Goal: Transaction & Acquisition: Purchase product/service

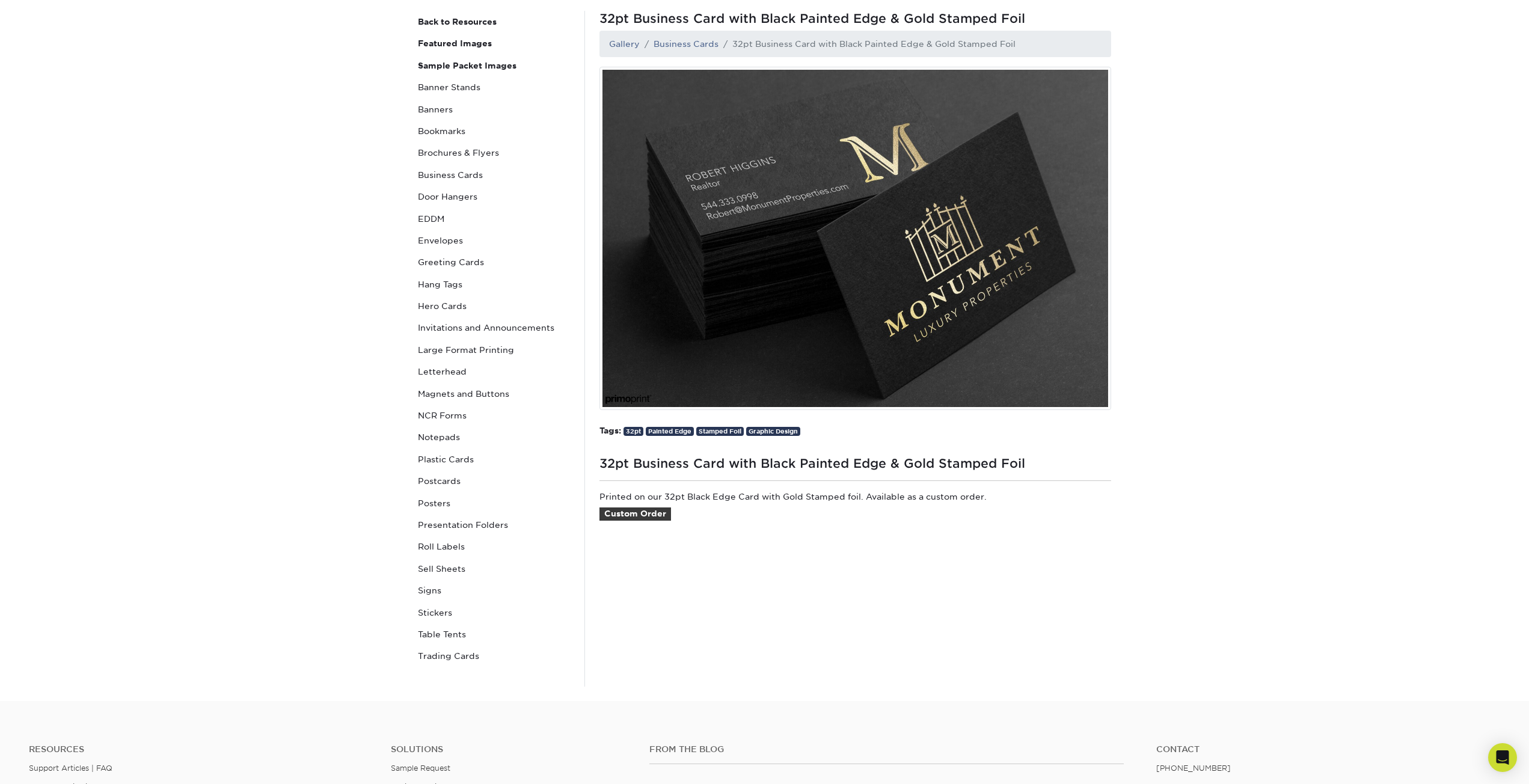
scroll to position [121, 0]
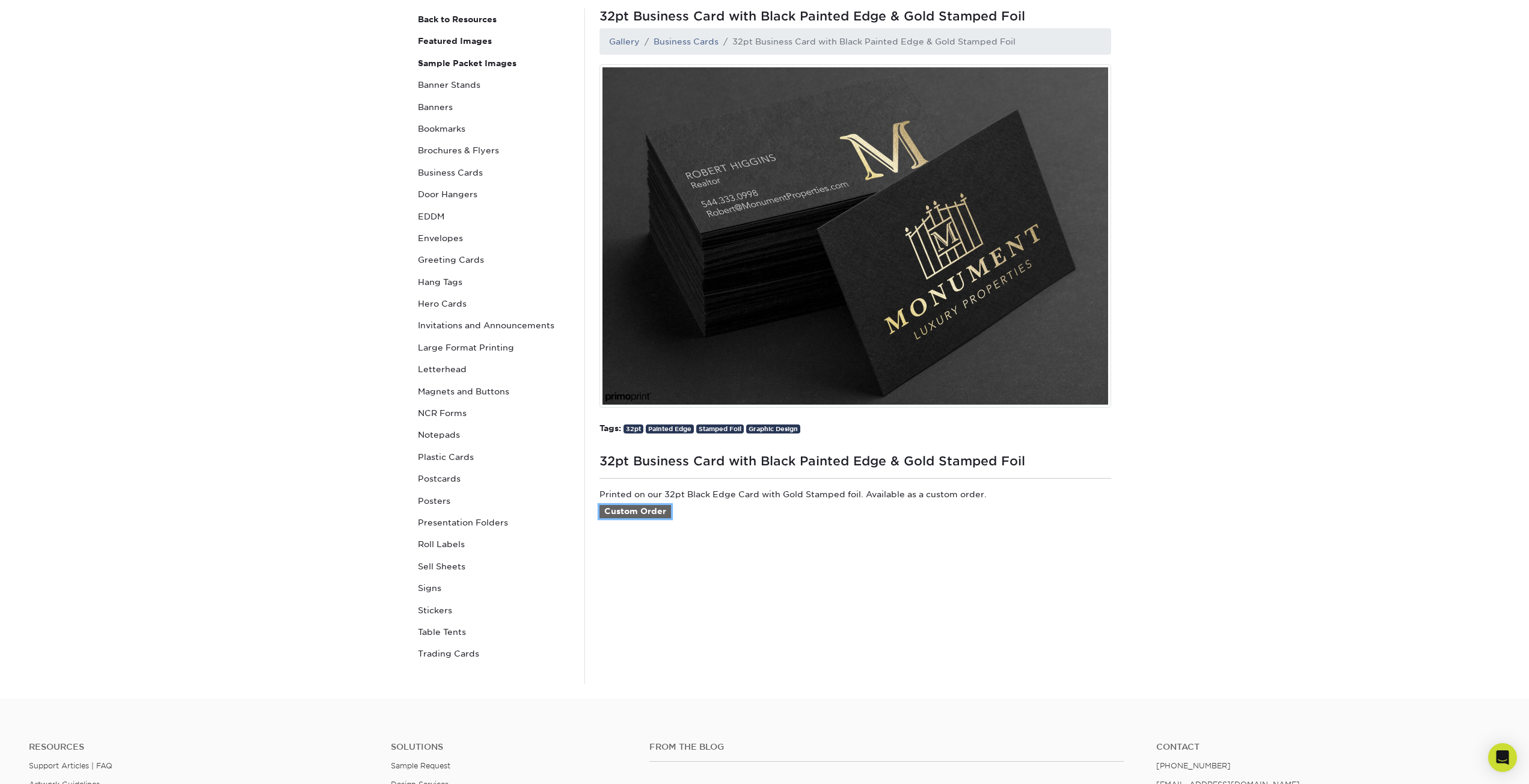
click at [647, 512] on link "Custom Order" at bounding box center [634, 511] width 72 height 13
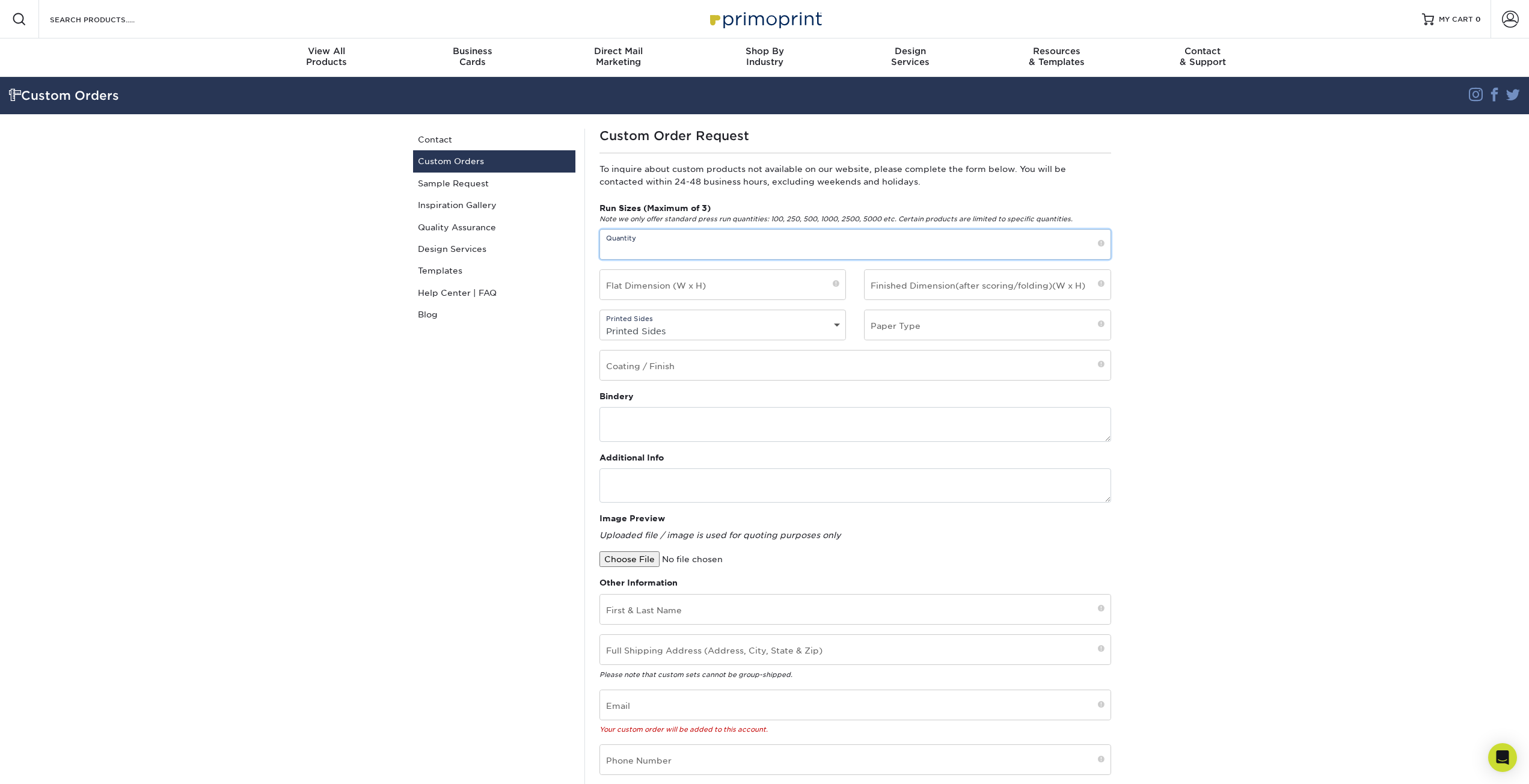
click at [697, 244] on input "text" at bounding box center [855, 244] width 510 height 29
type input "100"
click at [800, 297] on input "text" at bounding box center [722, 284] width 246 height 29
click at [1224, 282] on section "Custom Orders Instagram Facebook Twitter Custom Orders Contact Custom Orders Sa…" at bounding box center [764, 482] width 1529 height 810
click at [759, 324] on select "Printed Sides 4/0 - Single Sided 4/4 - Double Sided" at bounding box center [722, 331] width 246 height 17
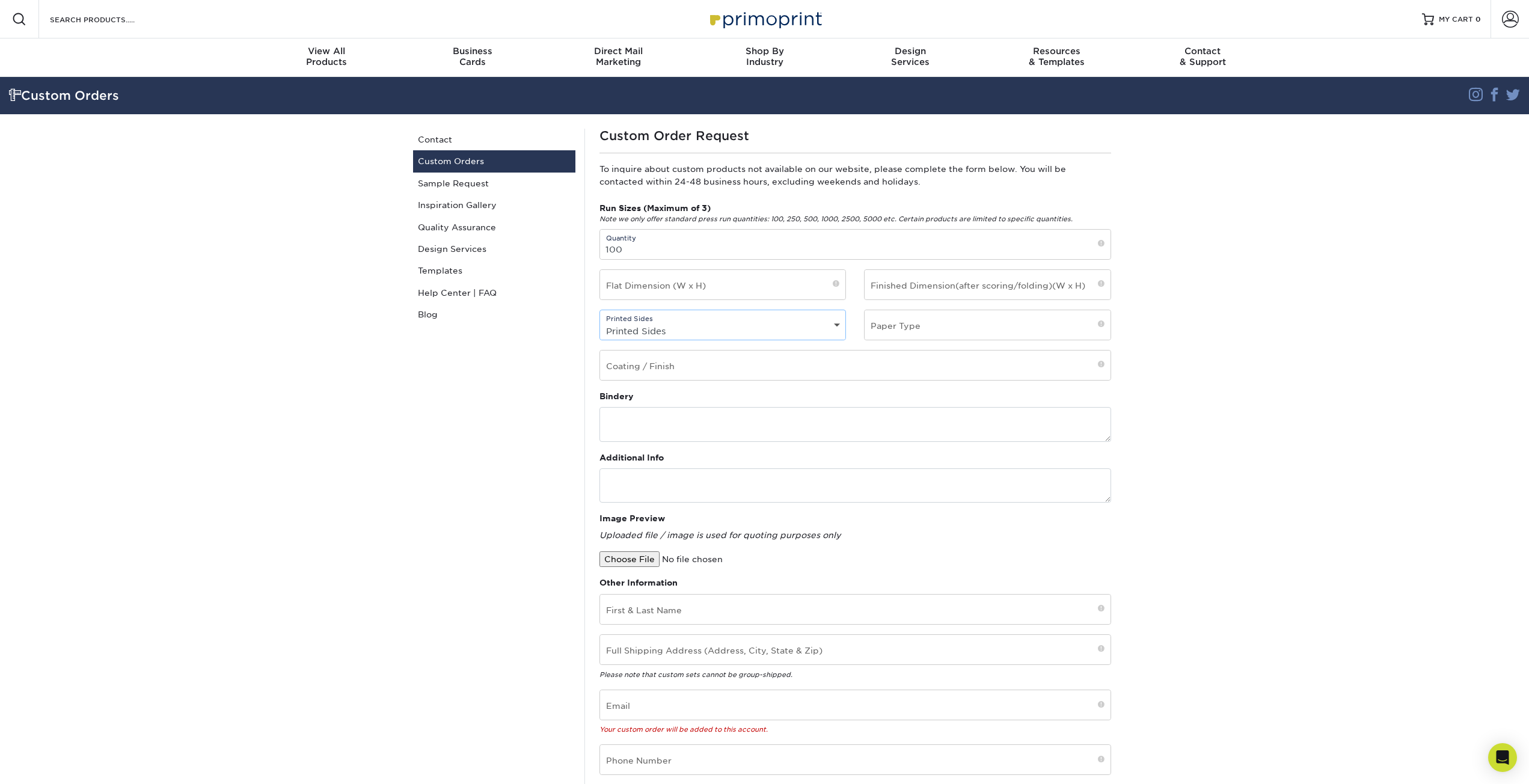
select select "4/4 - Double Sided"
click at [600, 322] on select "Printed Sides 4/0 - Single Sided 4/4 - Double Sided" at bounding box center [722, 331] width 246 height 17
click at [766, 287] on input "text" at bounding box center [722, 284] width 246 height 29
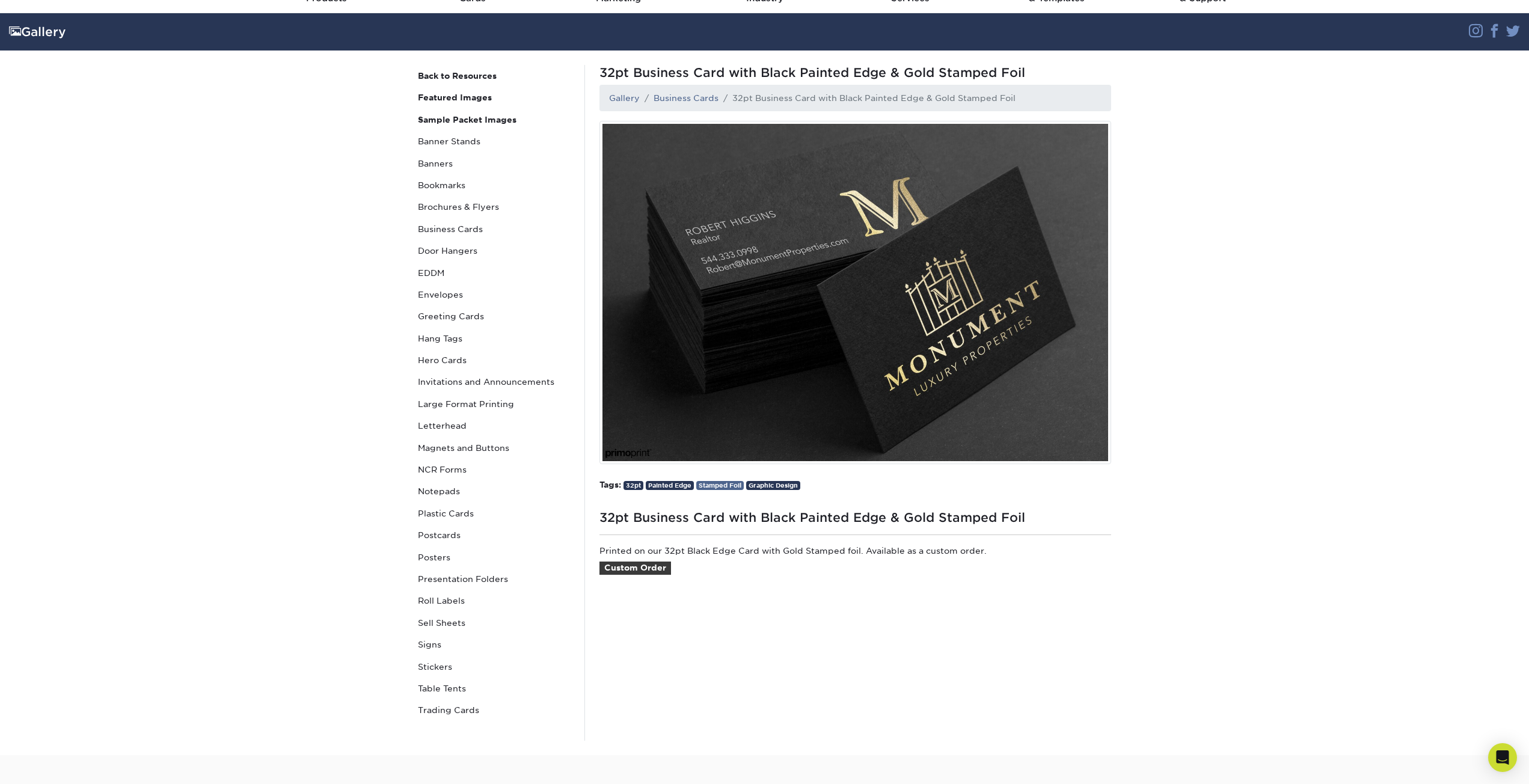
scroll to position [60, 0]
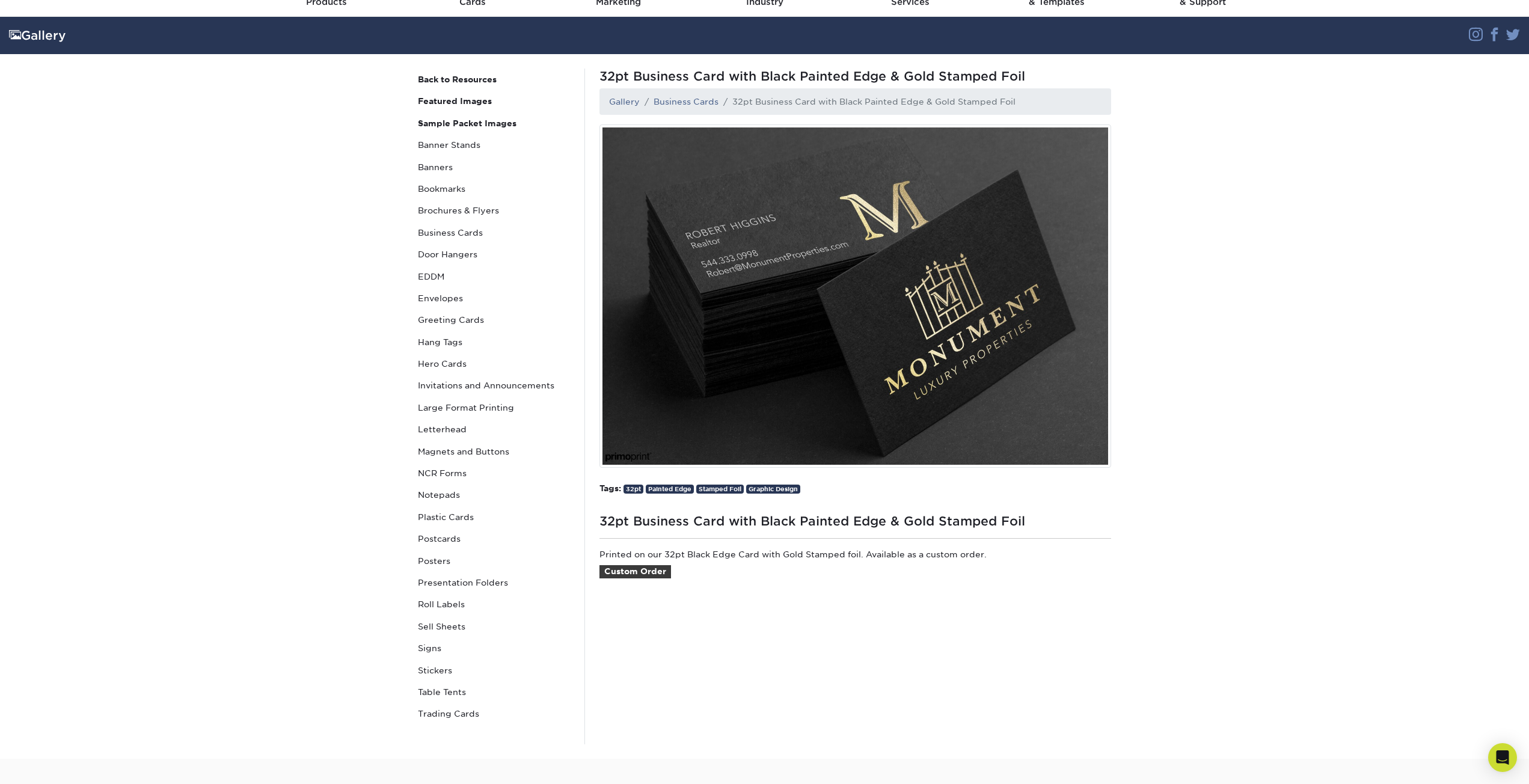
click at [1314, 451] on section "Gallery Instagram Facebook Twitter Gallery Back to Resources Featured Images Sa…" at bounding box center [764, 388] width 1529 height 742
drag, startPoint x: 1112, startPoint y: 284, endPoint x: 1118, endPoint y: 279, distance: 7.8
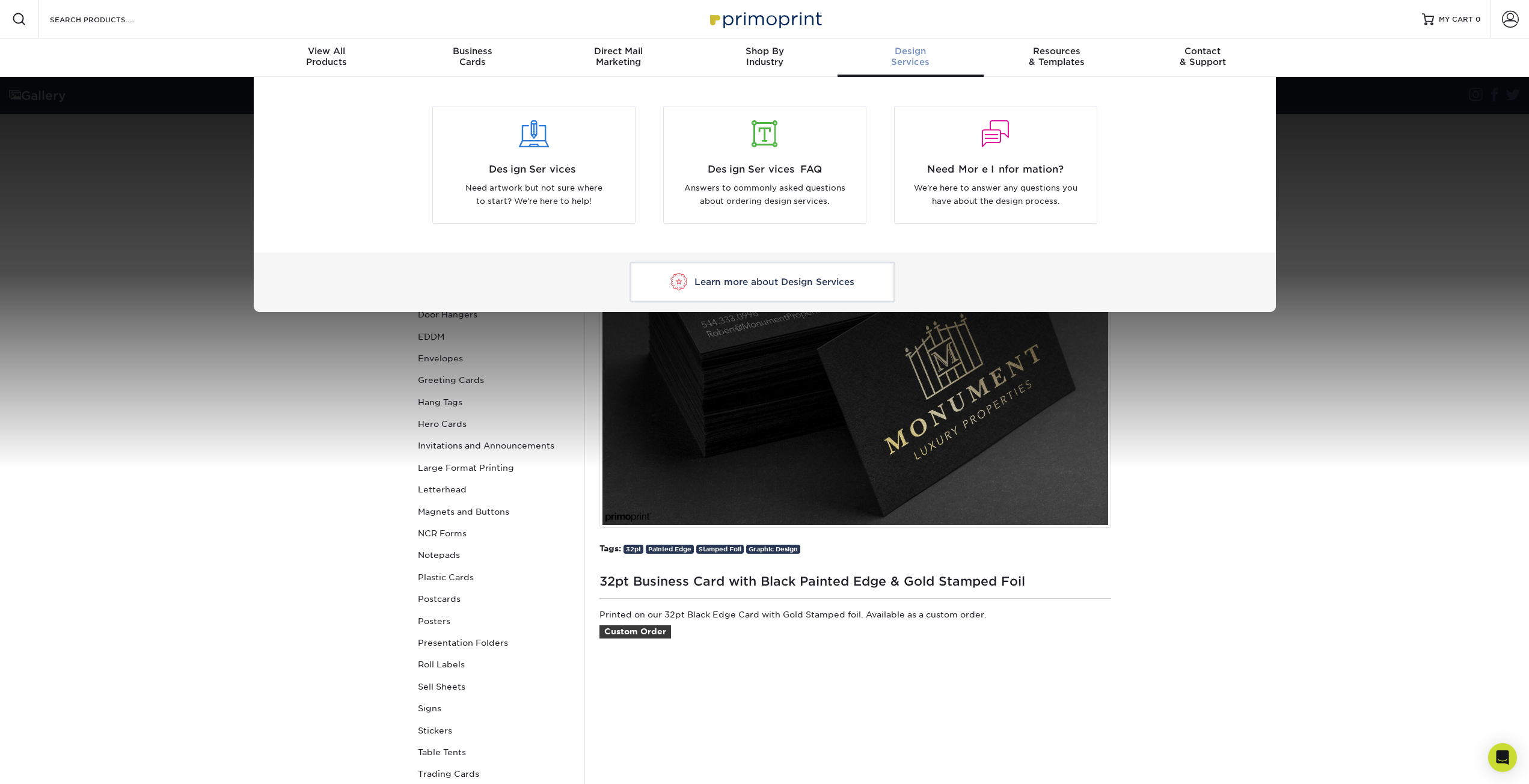
click at [922, 66] on div "Design Services" at bounding box center [910, 56] width 146 height 22
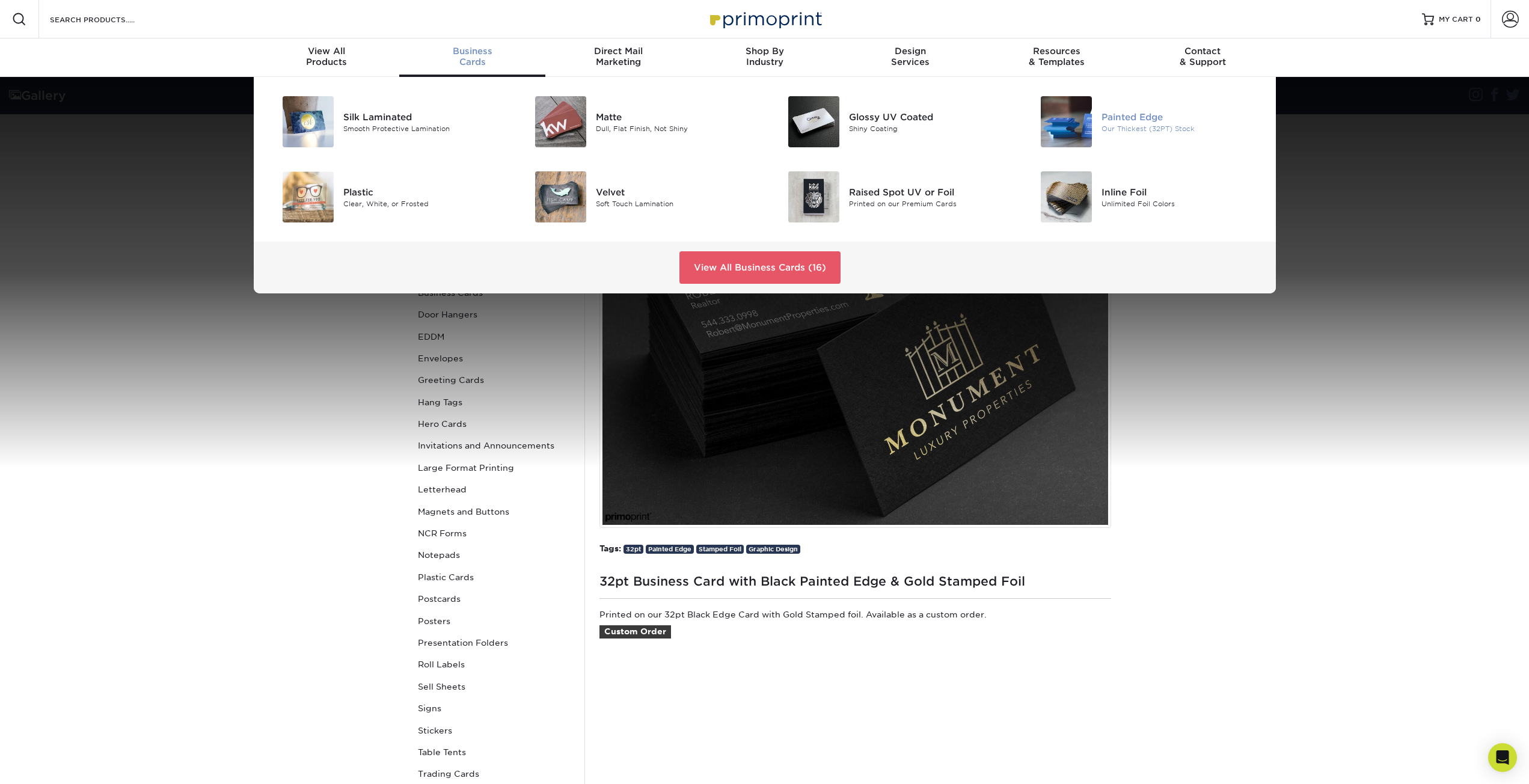
click at [1062, 115] on img at bounding box center [1065, 121] width 51 height 51
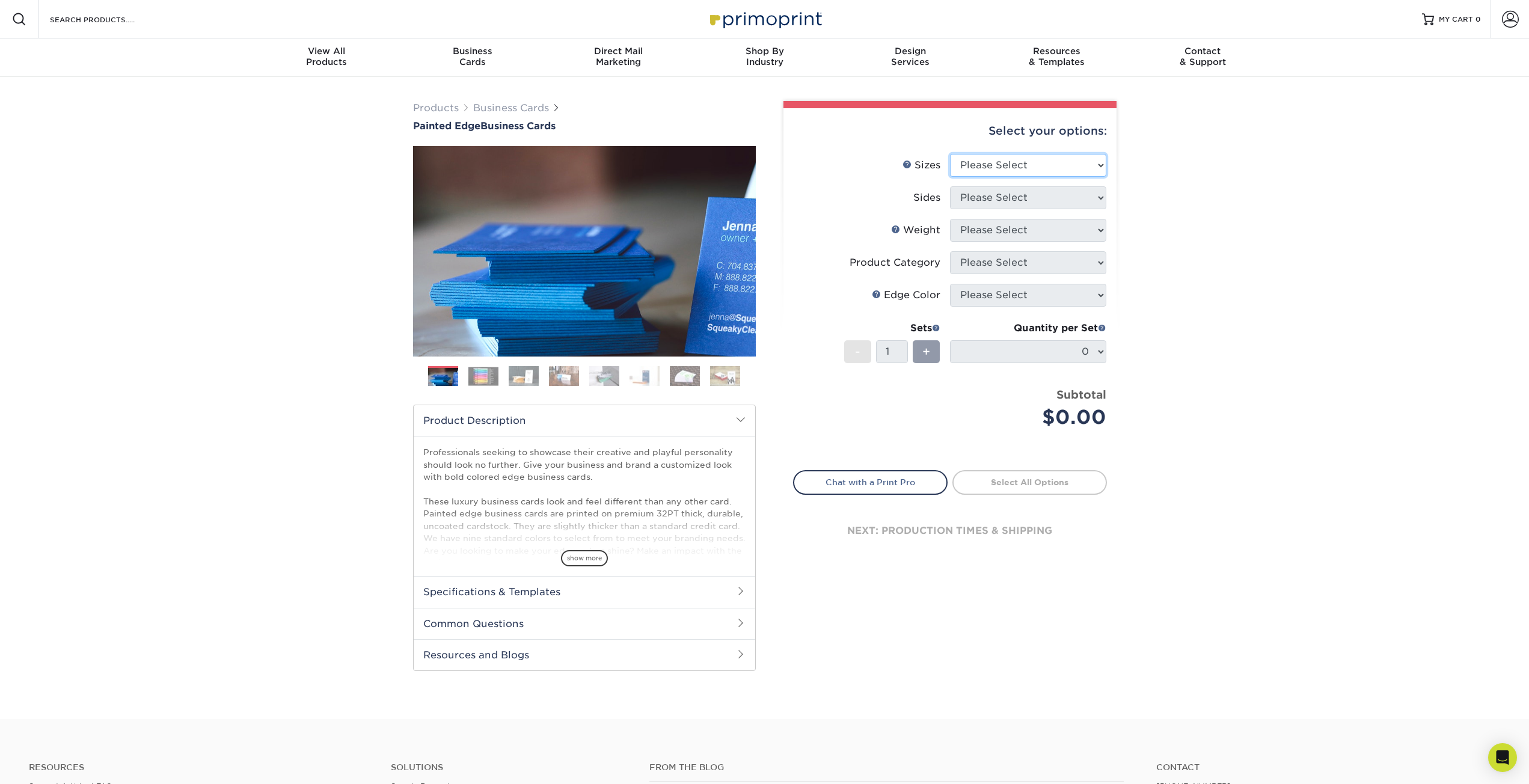
click at [1025, 166] on select "Please Select 2" x 3.5" - Standard 2.125" x 3.375" - European 2.5" x 2.5" - Squ…" at bounding box center [1027, 165] width 156 height 23
select select "2.00x3.50"
click at [950, 154] on select "Please Select 2" x 3.5" - Standard 2.125" x 3.375" - European 2.5" x 2.5" - Squ…" at bounding box center [1027, 165] width 156 height 23
click at [1018, 196] on select "Please Select Print Both Sides Print Front Only" at bounding box center [1027, 197] width 156 height 23
select select "13abbda7-1d64-4f25-8bb2-c179b224825d"
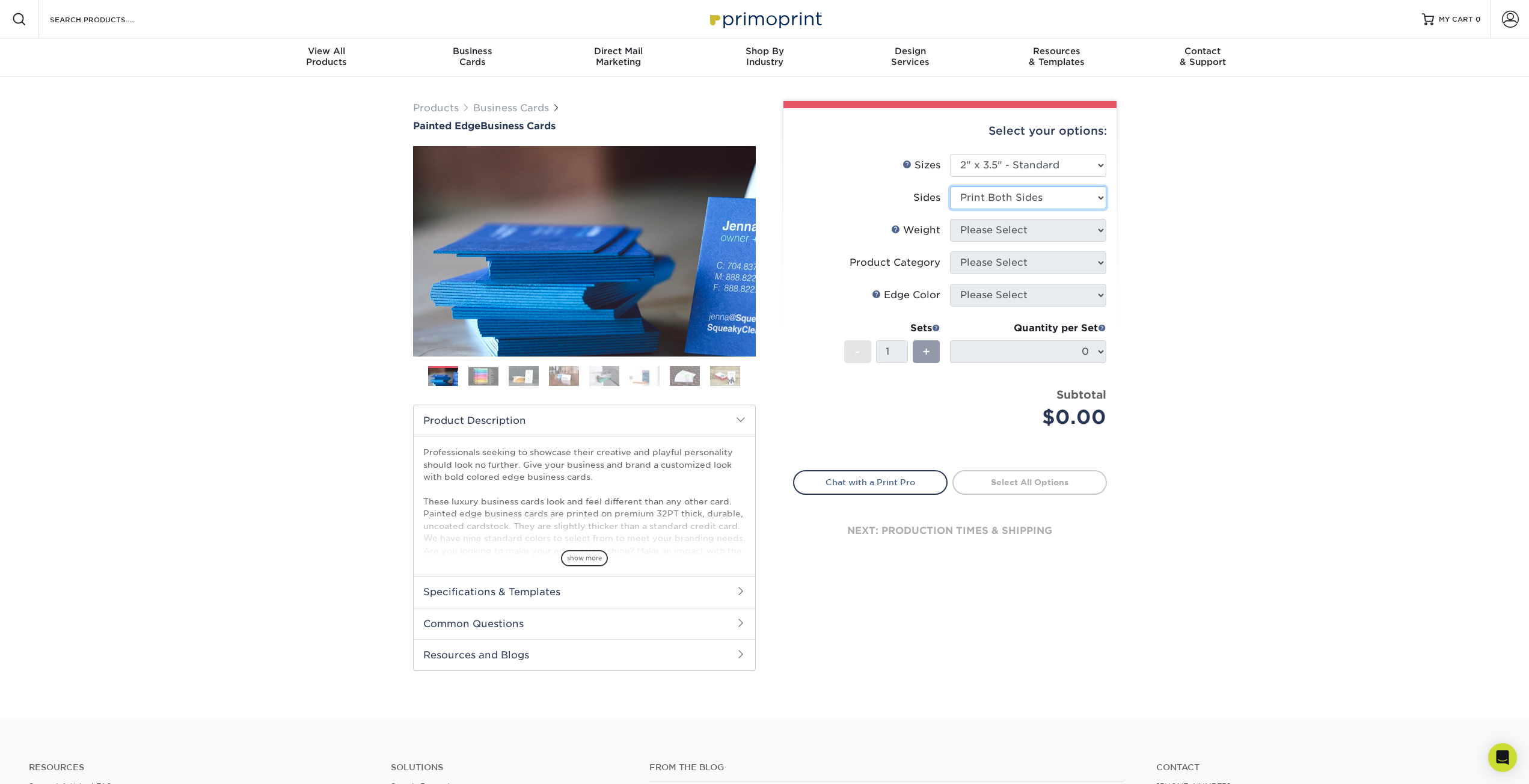
click at [950, 186] on select "Please Select Print Both Sides Print Front Only" at bounding box center [1027, 197] width 156 height 23
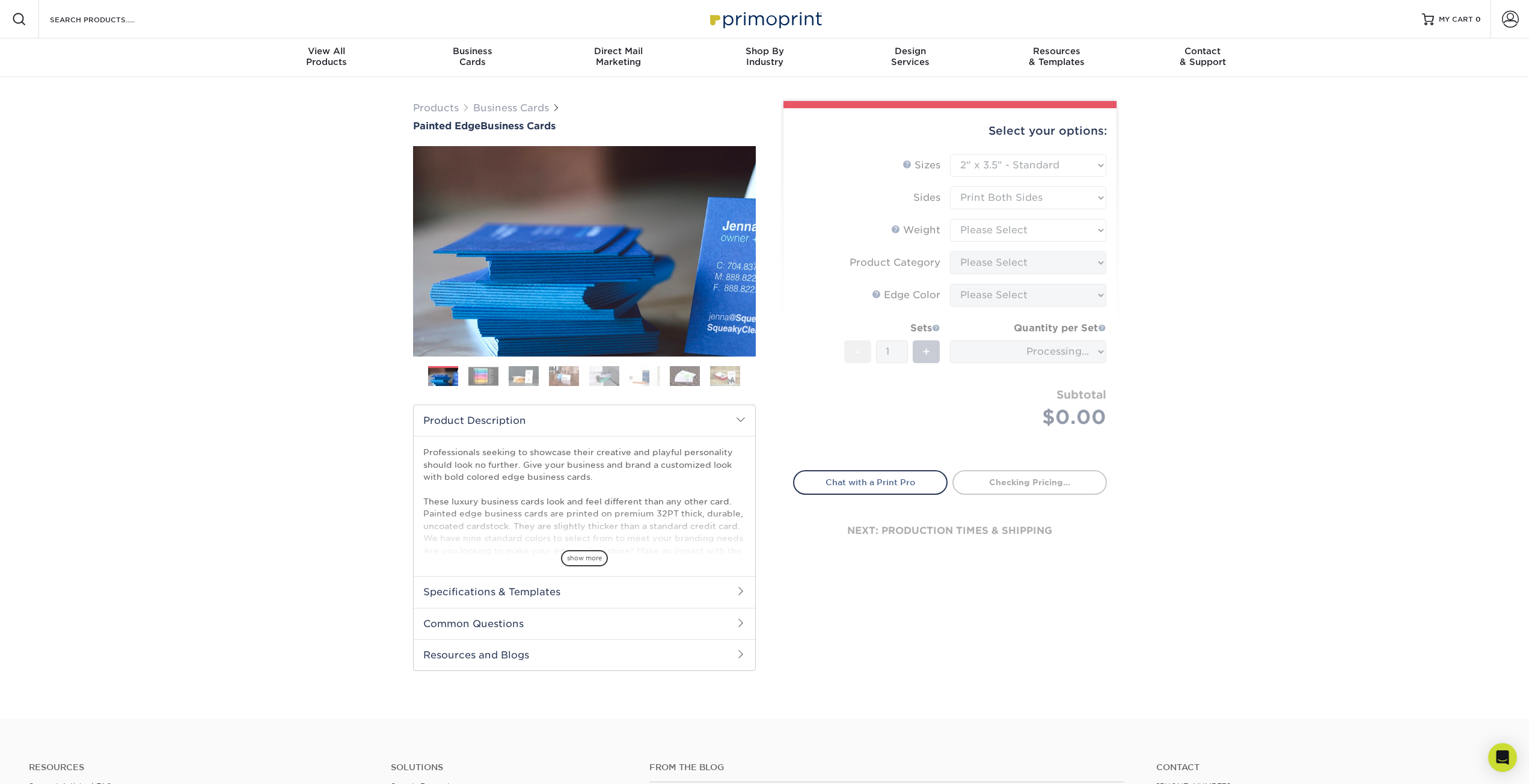
click at [1050, 244] on form "Sizes Help Sizes Please Select 2" x 3.5" - Standard 2.125" x 3.375" - European …" at bounding box center [950, 305] width 314 height 302
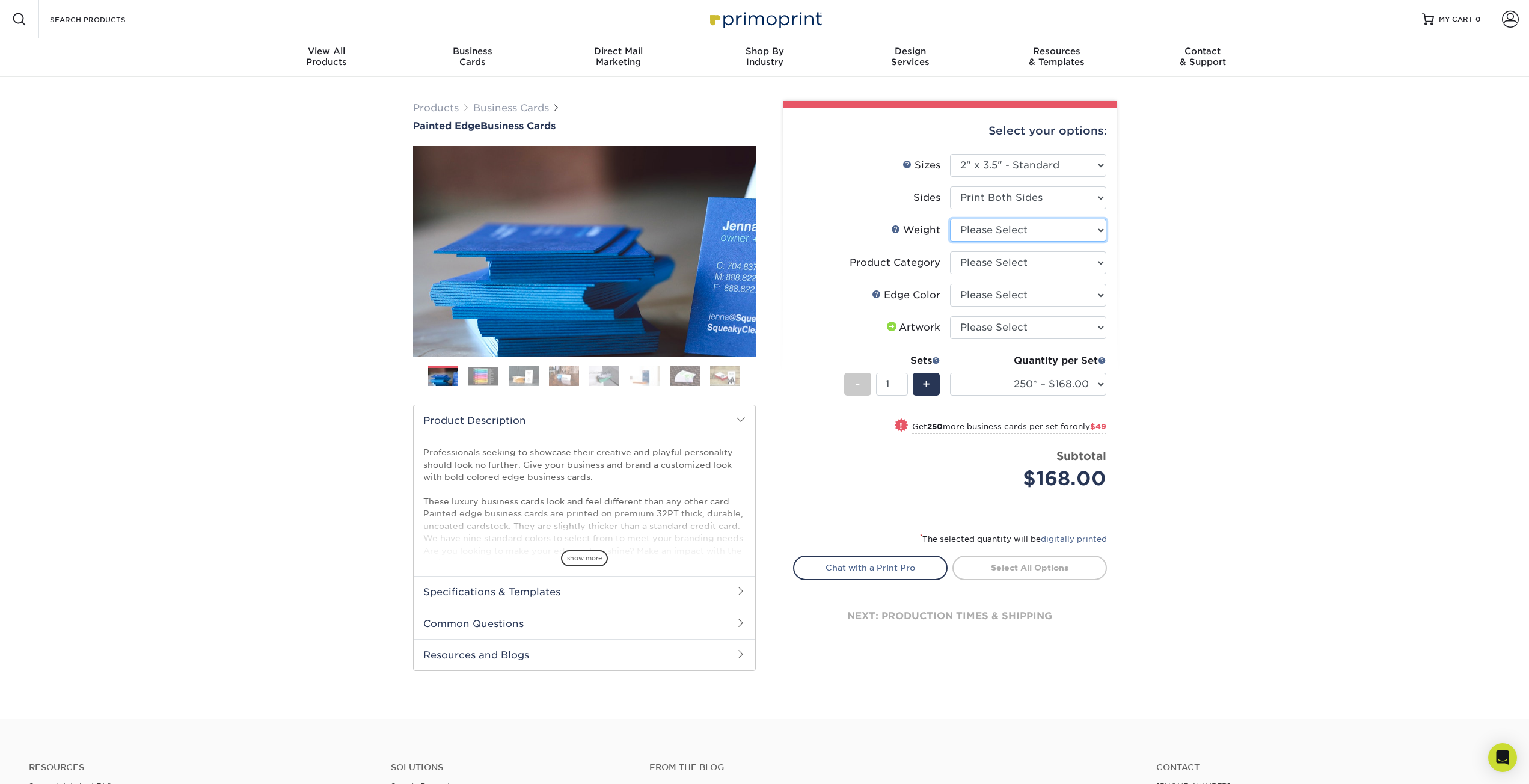
click at [1028, 222] on select "Please Select 32PTUC" at bounding box center [1027, 230] width 156 height 23
select select "32PTUC"
click at [950, 219] on select "Please Select 32PTUC" at bounding box center [1027, 230] width 156 height 23
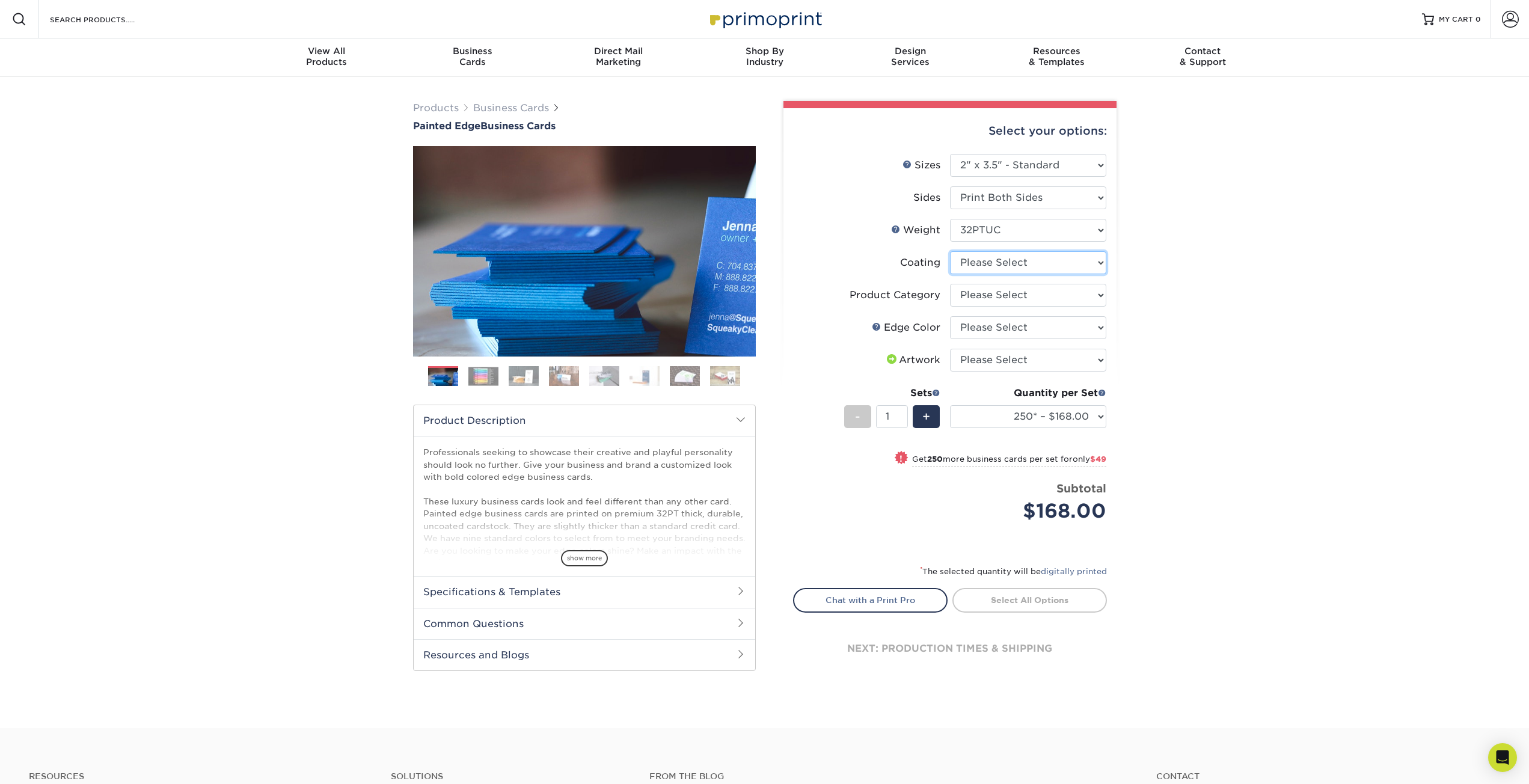
click at [1007, 271] on select at bounding box center [1027, 263] width 156 height 23
click at [1012, 266] on select at bounding box center [1027, 263] width 156 height 23
click at [1133, 263] on div "Products Business Cards Painted Edge Business Cards Previous Next" at bounding box center [764, 401] width 1529 height 650
click at [1045, 264] on select at bounding box center [1027, 263] width 156 height 23
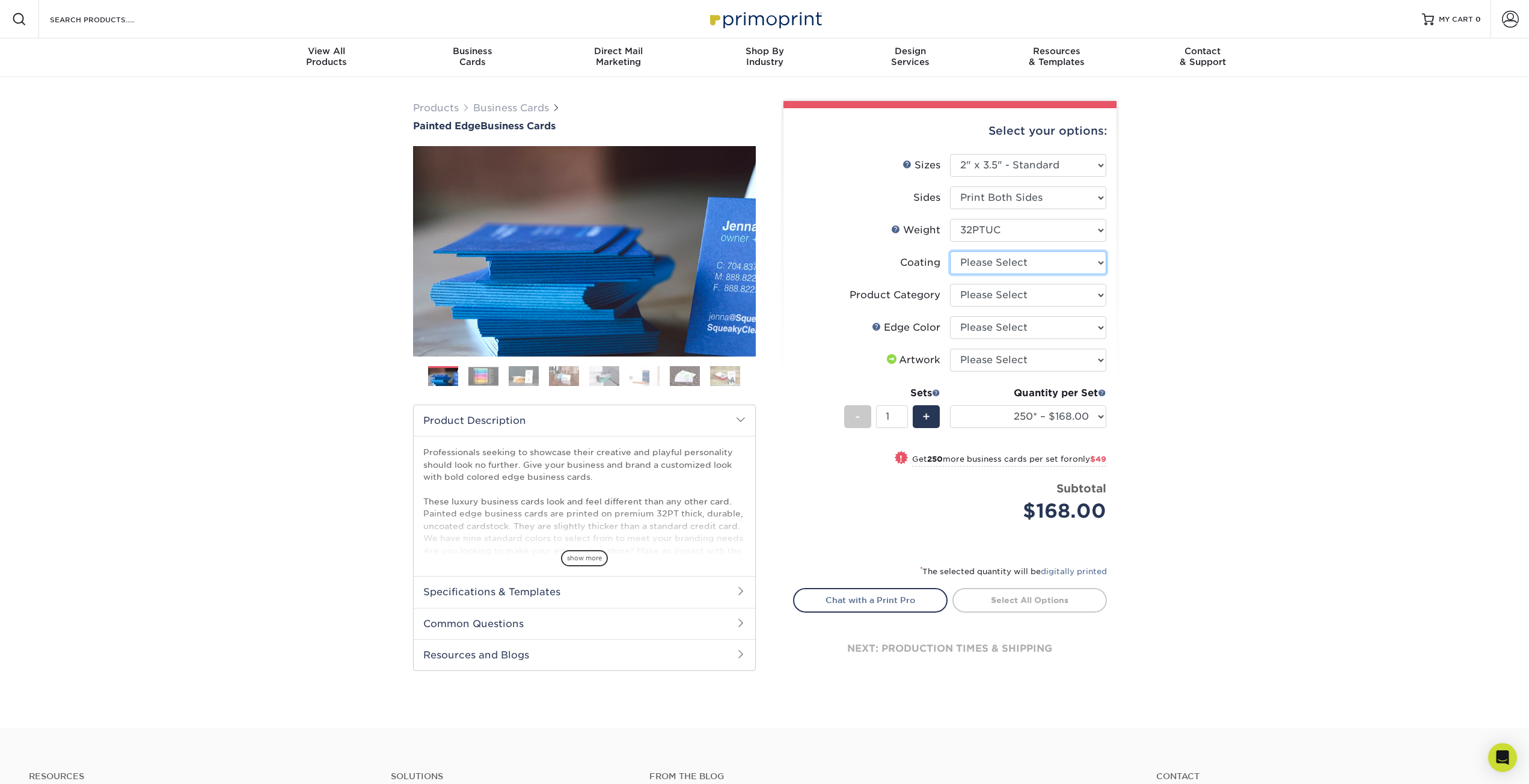
select select "3e7618de-abca-4bda-9f97-8b9129e913d8"
click at [950, 252] on select at bounding box center [1027, 263] width 156 height 23
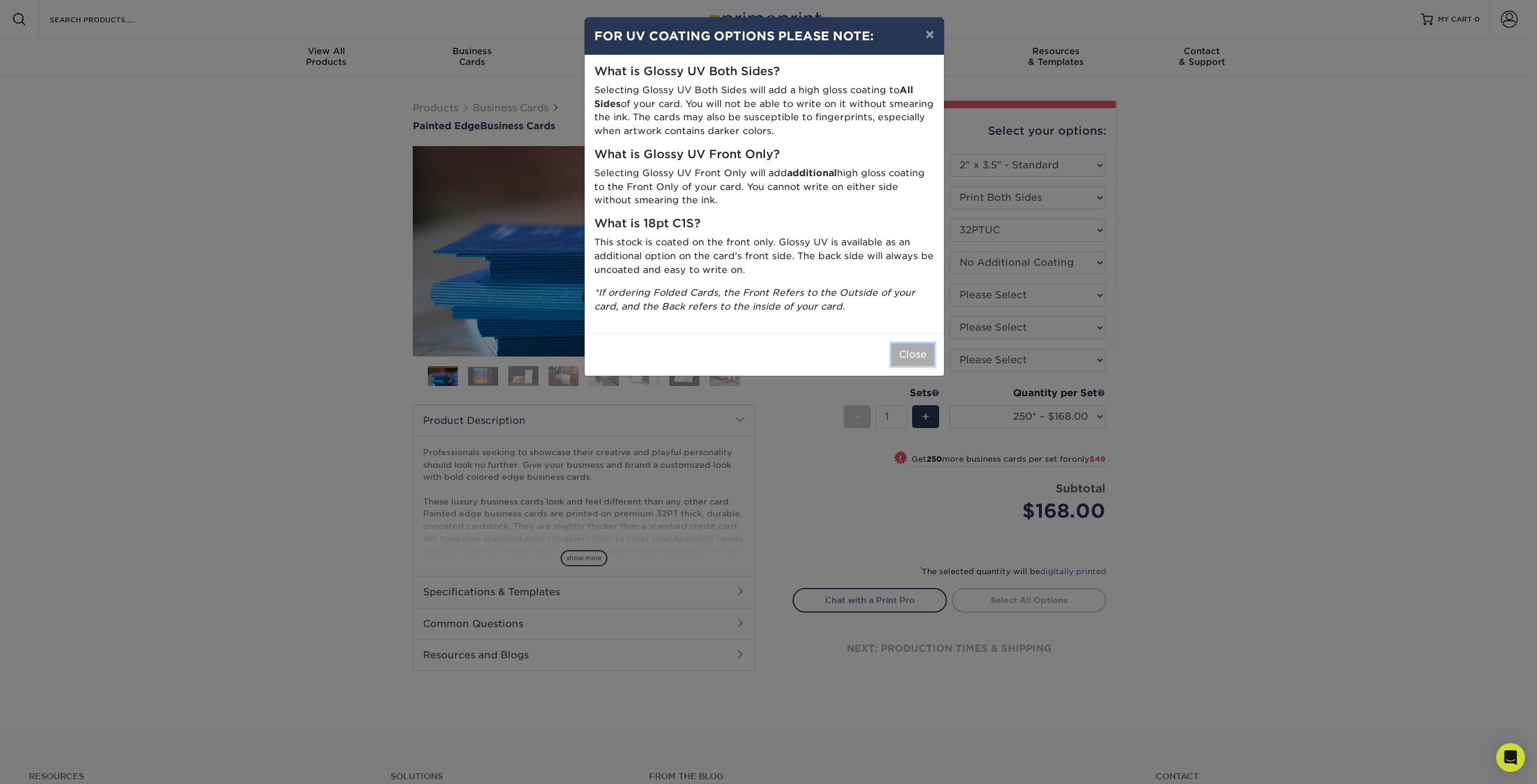
click at [904, 358] on button "Close" at bounding box center [912, 354] width 43 height 23
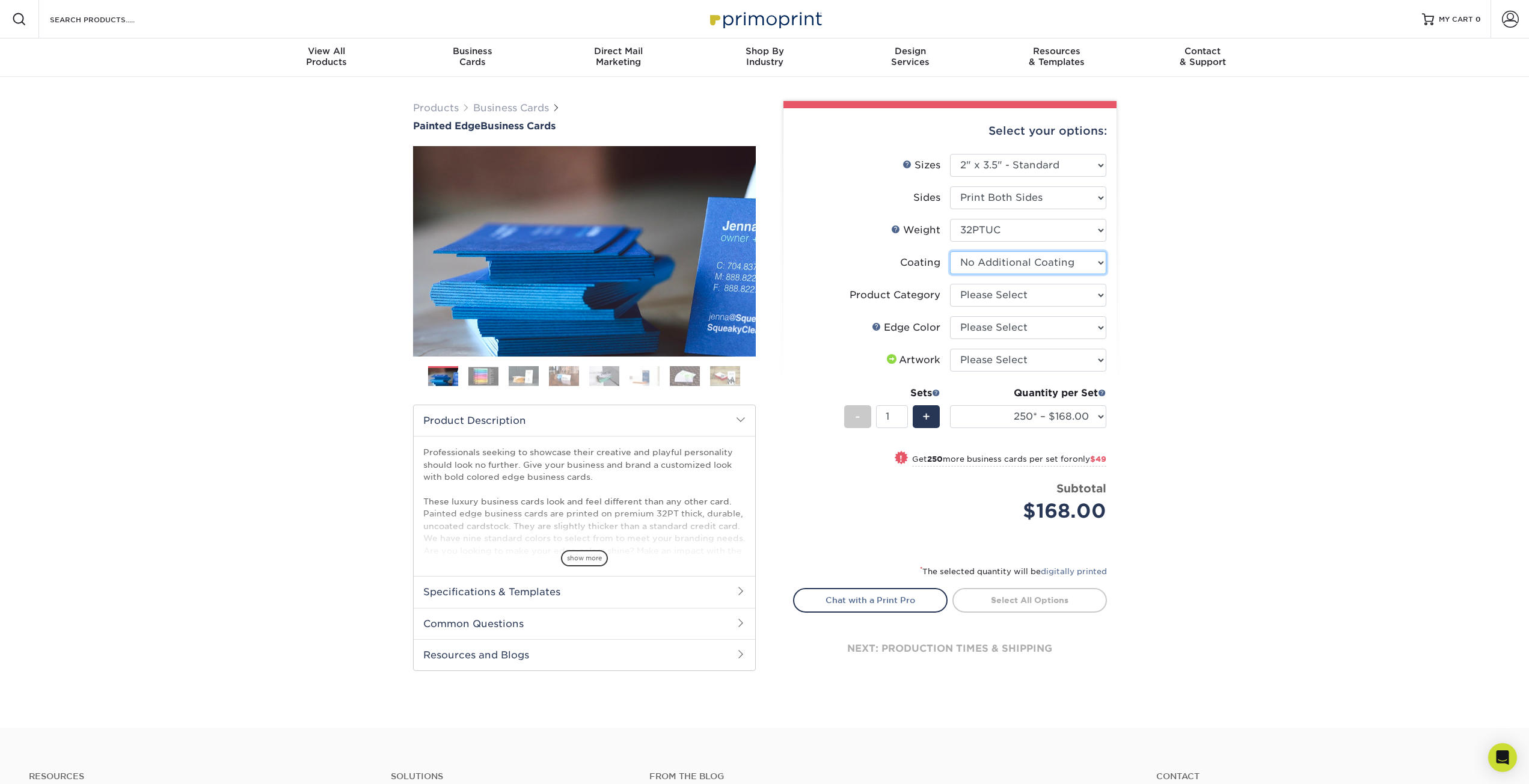
click at [1044, 264] on select at bounding box center [1027, 263] width 156 height 23
click at [1130, 253] on div "Products Business Cards Painted Edge Business Cards Previous Next" at bounding box center [764, 401] width 1529 height 650
click at [1007, 305] on select "Please Select Business Cards" at bounding box center [1027, 295] width 156 height 23
select select "3b5148f1-0588-4f88-a218-97bcfdce65c1"
click at [950, 283] on select "Please Select Business Cards" at bounding box center [1027, 295] width 156 height 23
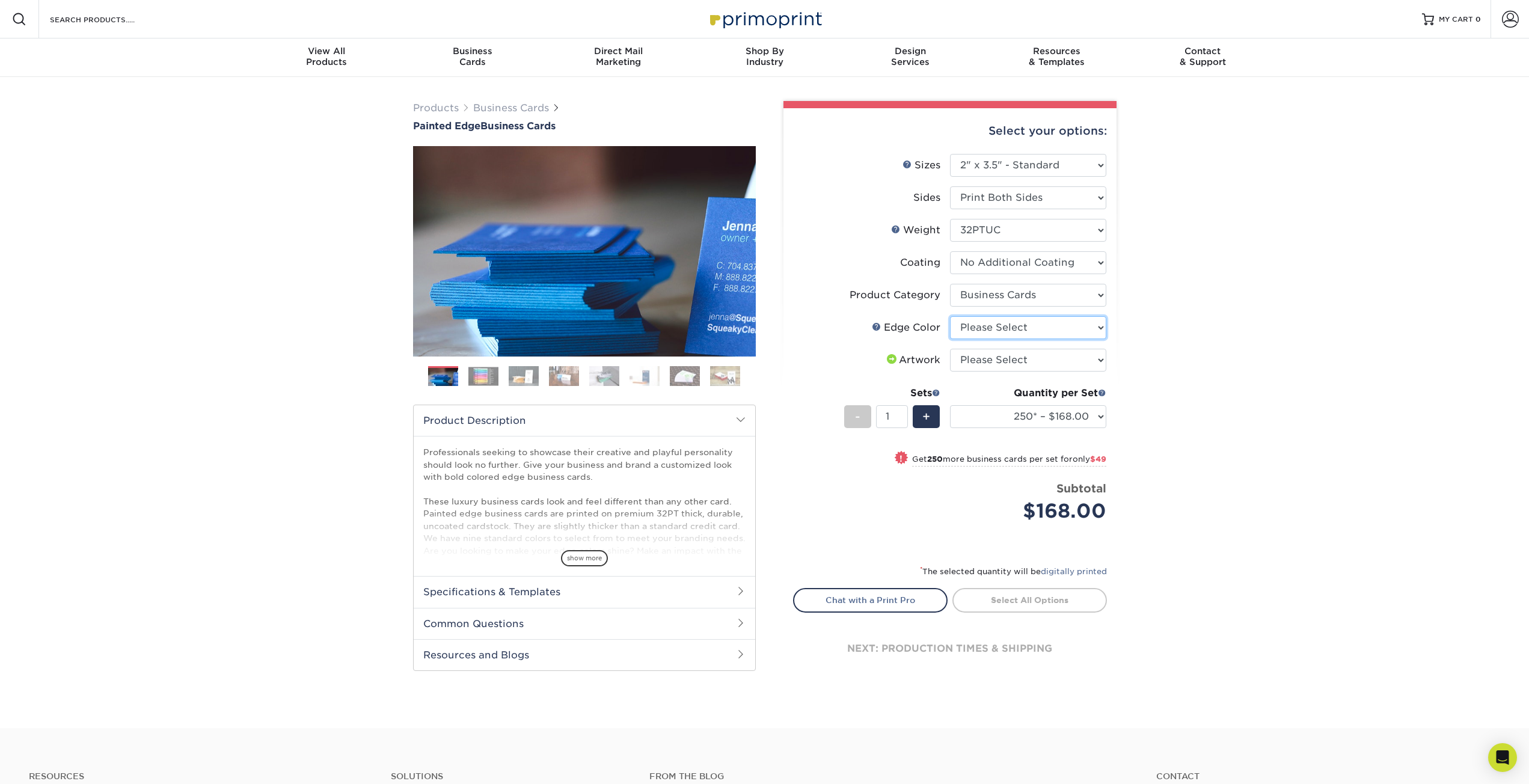
click at [1019, 320] on select "Please Select Charcoal Black Brown Blue Pearlescent Blue Pearlescent Gold Pearl…" at bounding box center [1027, 327] width 156 height 23
select select "34794e23-ba15-445e-813c-341542a5462f"
click at [950, 316] on select "Please Select Charcoal Black Brown Blue Pearlescent Blue Pearlescent Gold Pearl…" at bounding box center [1027, 327] width 156 height 23
click at [994, 358] on select "Please Select I will upload files I need a design - $100" at bounding box center [1027, 360] width 156 height 23
select select "upload"
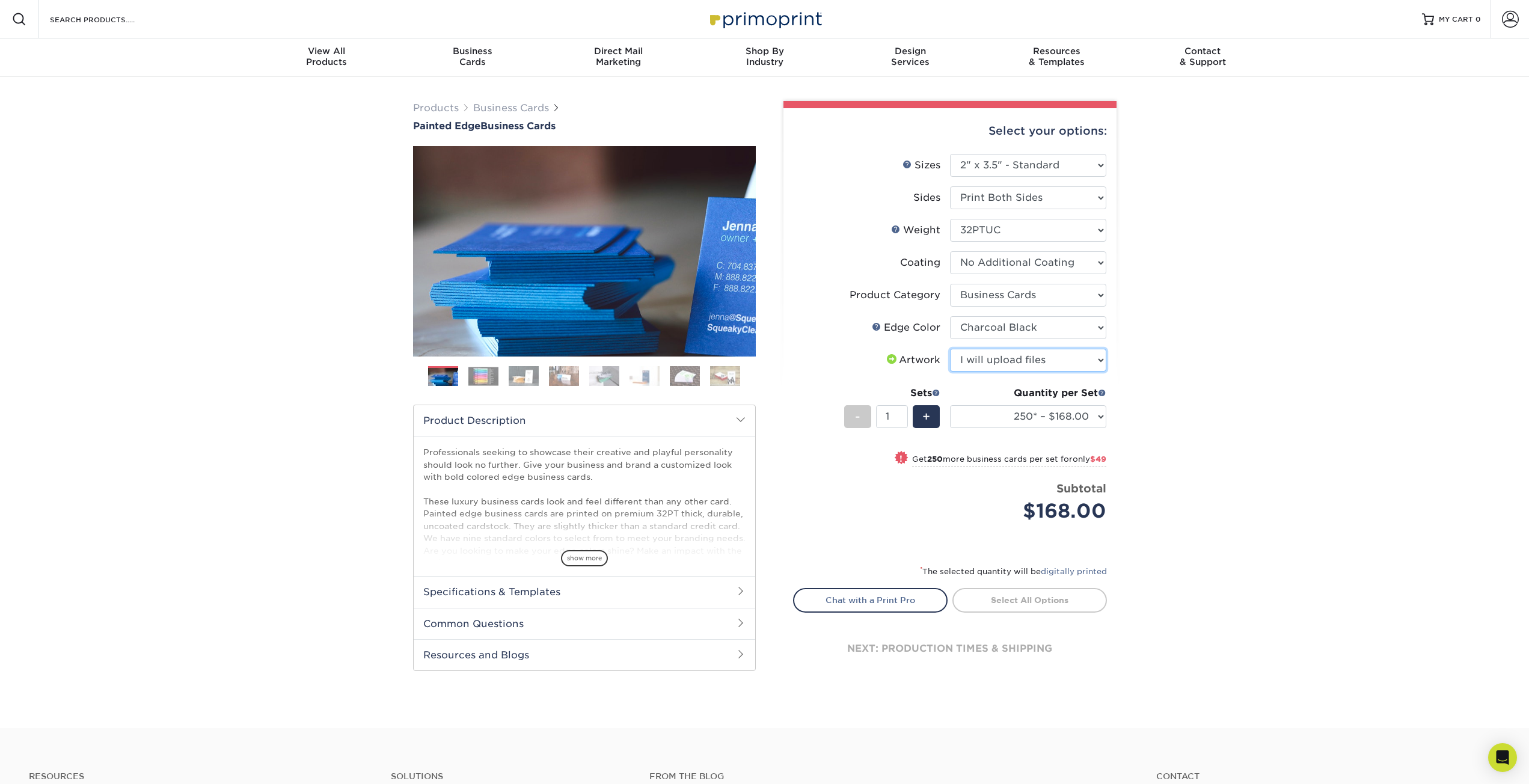
click at [950, 349] on select "Please Select I will upload files I need a design - $100" at bounding box center [1027, 360] width 156 height 23
click at [1067, 600] on link "Proceed to Shipping" at bounding box center [1029, 598] width 154 height 22
type input "Set 1"
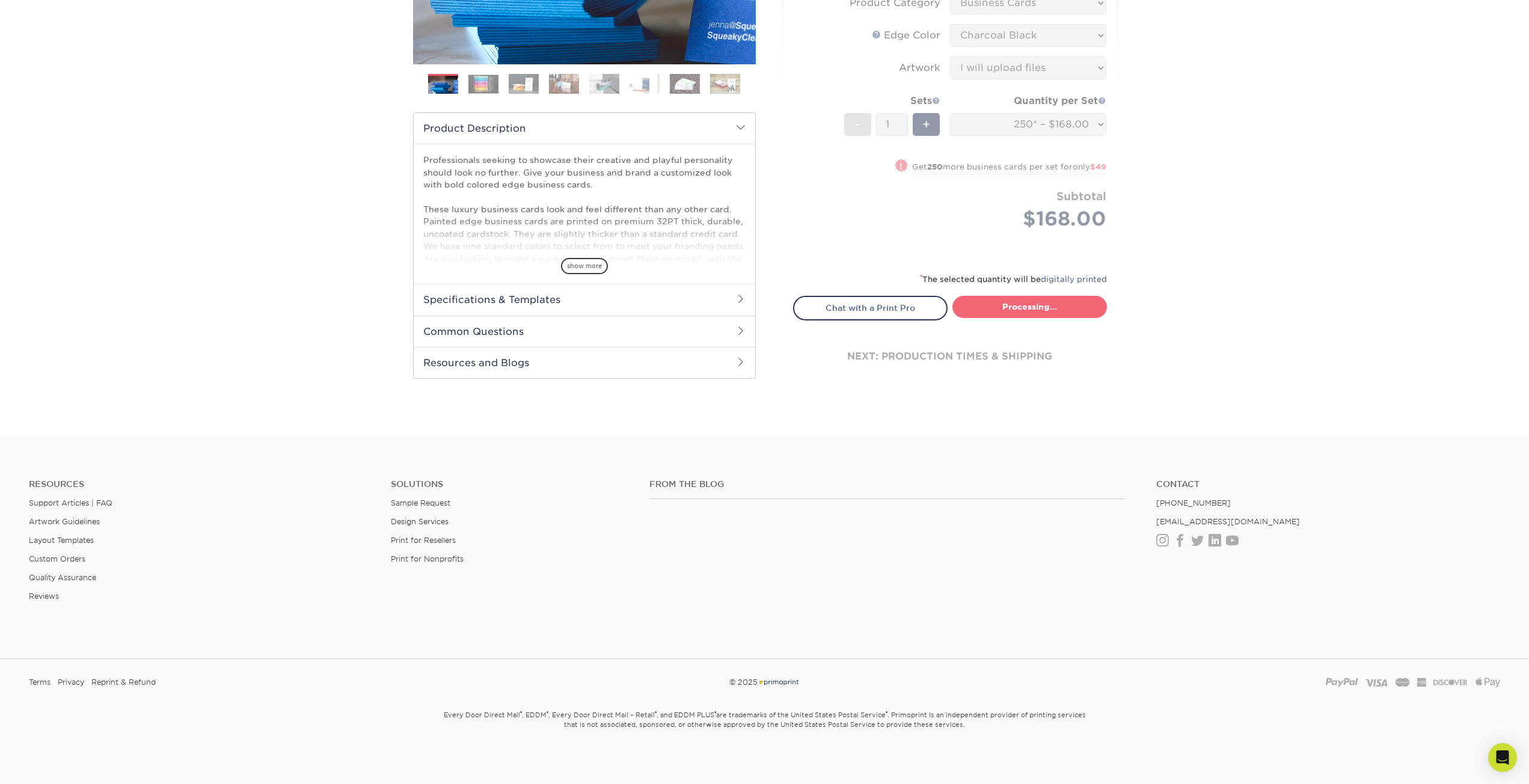
select select "b1d50ed3-fc81-464d-a1d8-d1915fbce704"
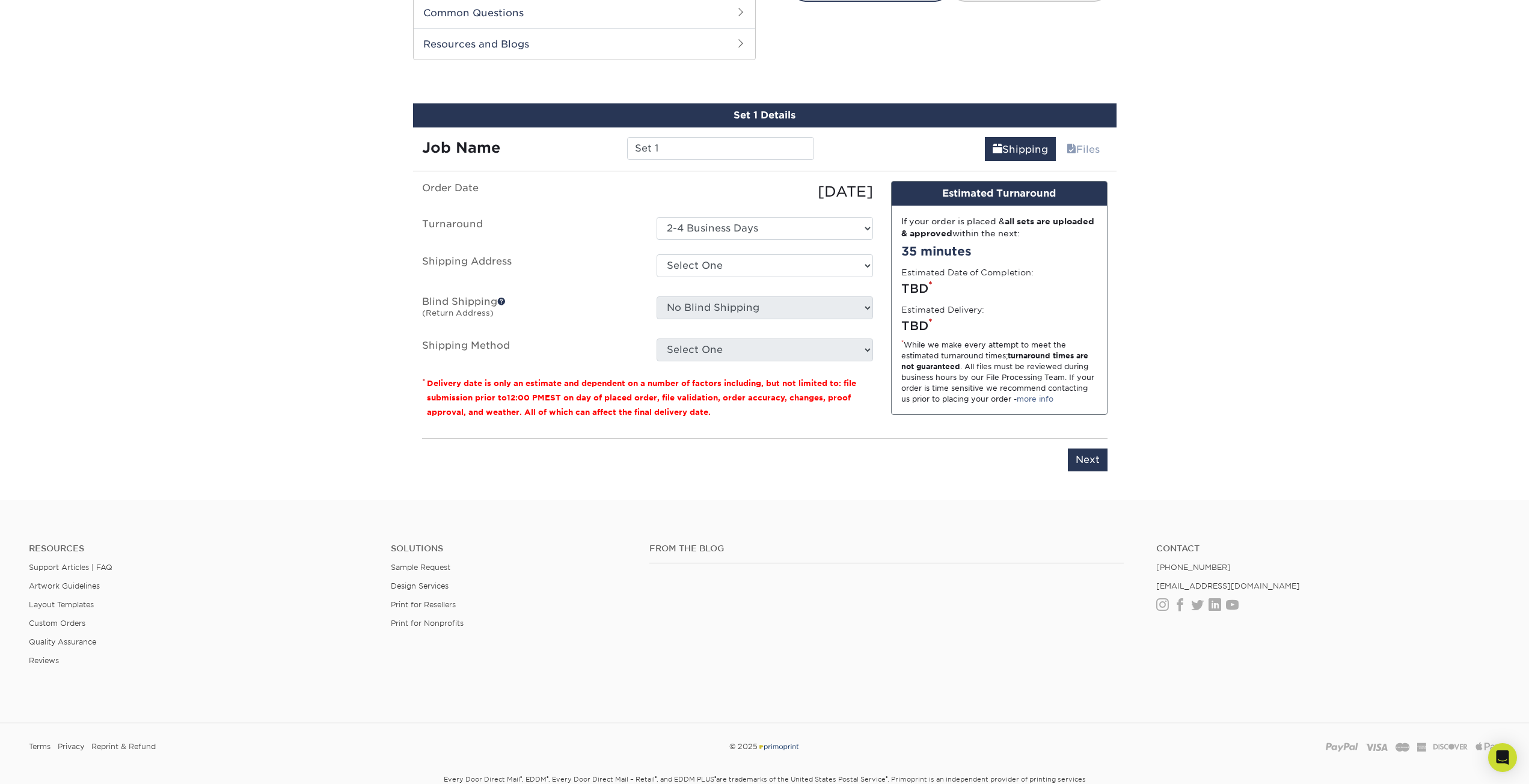
scroll to position [678, 0]
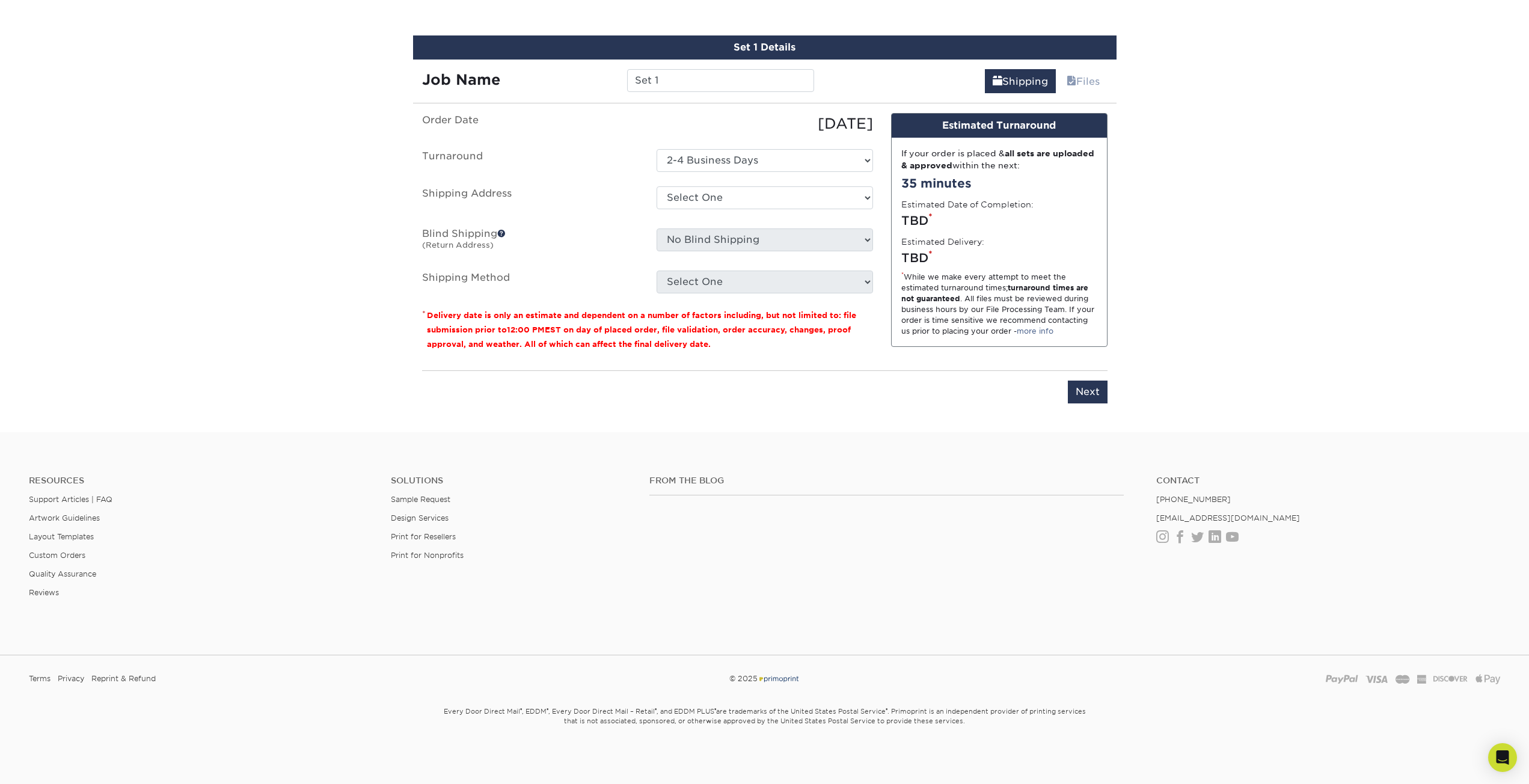
drag, startPoint x: 975, startPoint y: 310, endPoint x: 981, endPoint y: 302, distance: 10.0
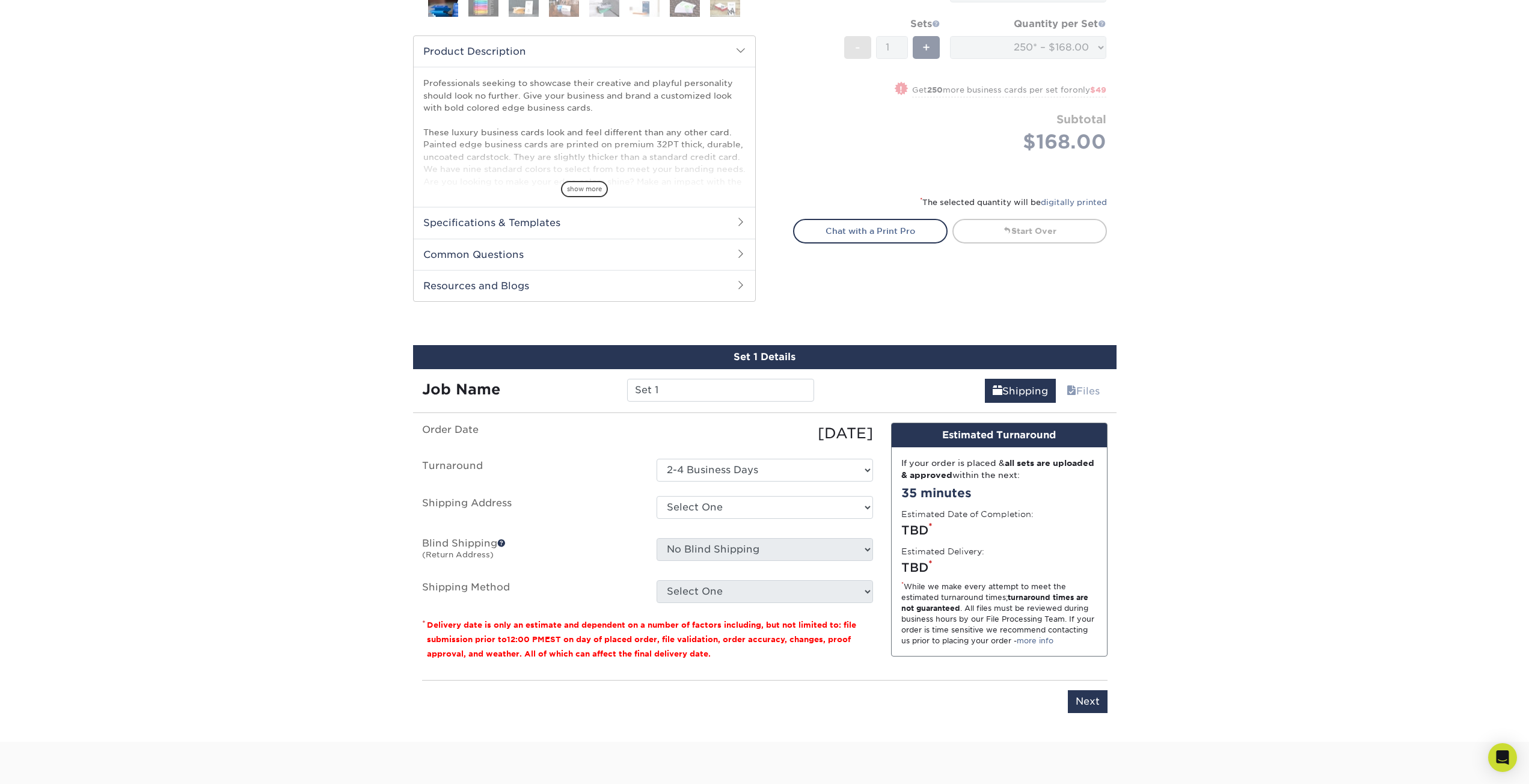
scroll to position [138, 0]
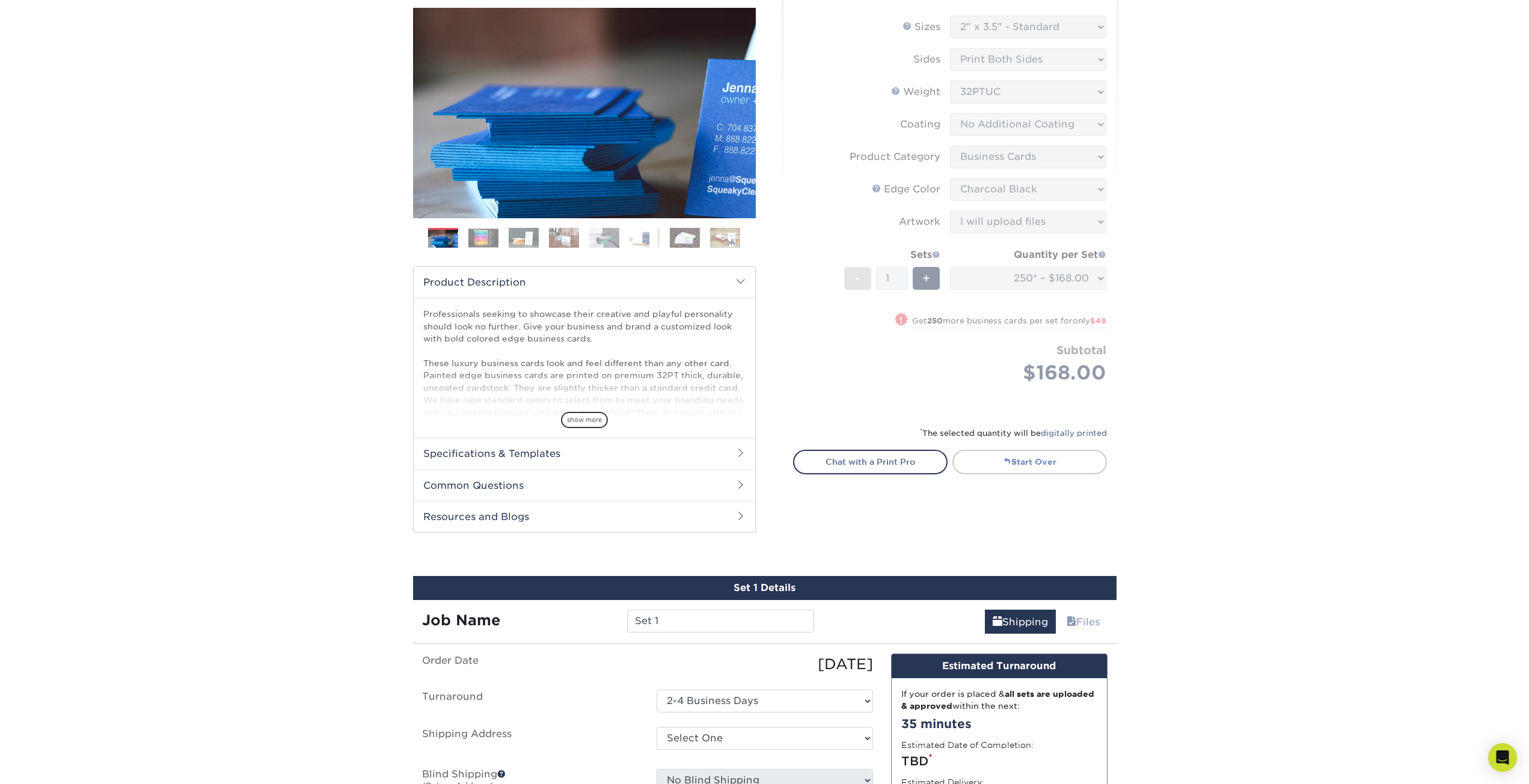
click at [1020, 452] on link "Start Over" at bounding box center [1029, 462] width 154 height 24
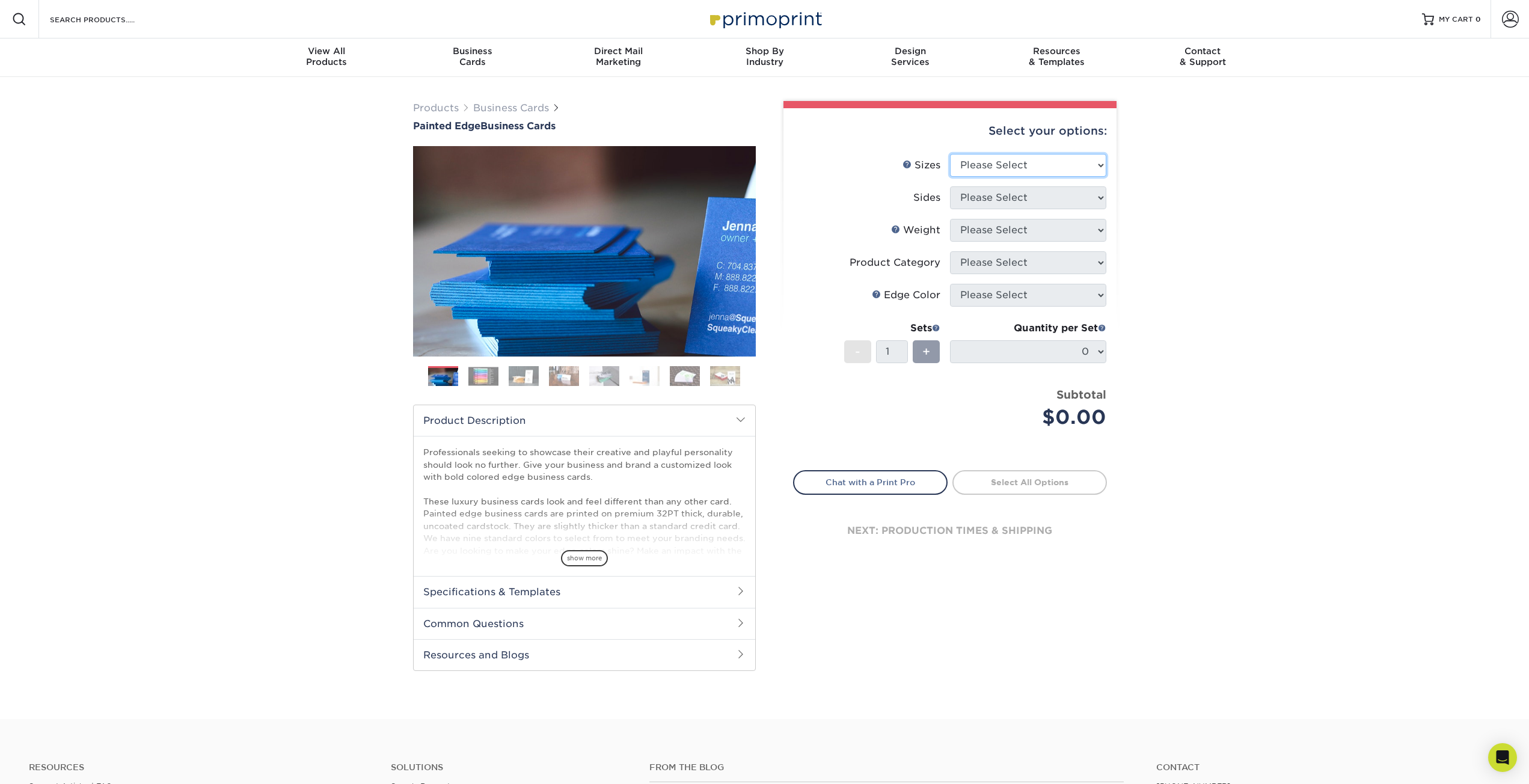
click at [1023, 162] on select "Please Select 2" x 3.5" - Standard 2.125" x 3.375" - European 2.5" x 2.5" - Squ…" at bounding box center [1027, 165] width 156 height 23
select select "2.00x3.50"
click at [950, 154] on select "Please Select 2" x 3.5" - Standard 2.125" x 3.375" - European 2.5" x 2.5" - Squ…" at bounding box center [1027, 165] width 156 height 23
click at [1026, 194] on select "Please Select Print Both Sides Print Front Only" at bounding box center [1027, 197] width 156 height 23
select select "13abbda7-1d64-4f25-8bb2-c179b224825d"
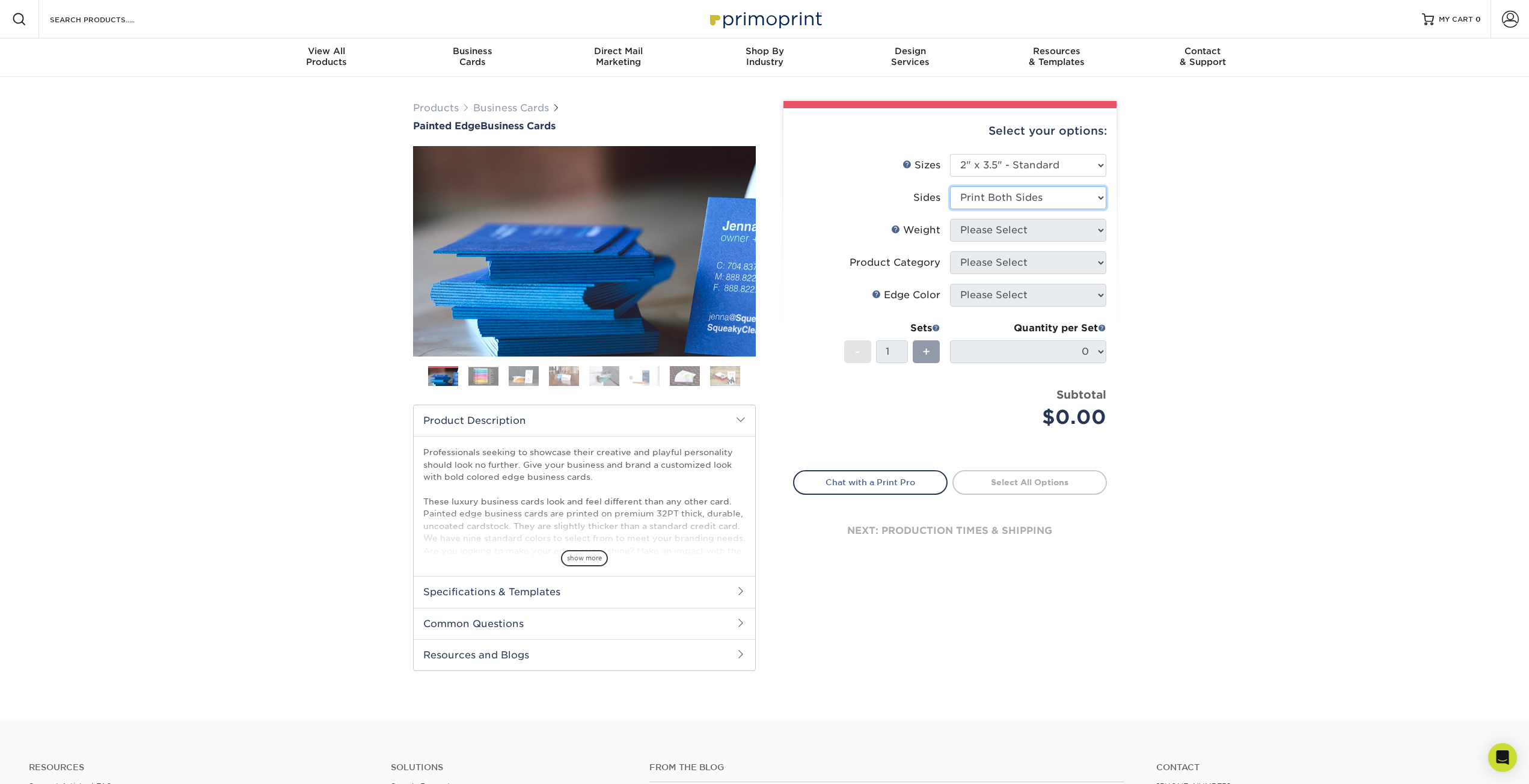
click at [950, 186] on select "Please Select Print Both Sides Print Front Only" at bounding box center [1027, 197] width 156 height 23
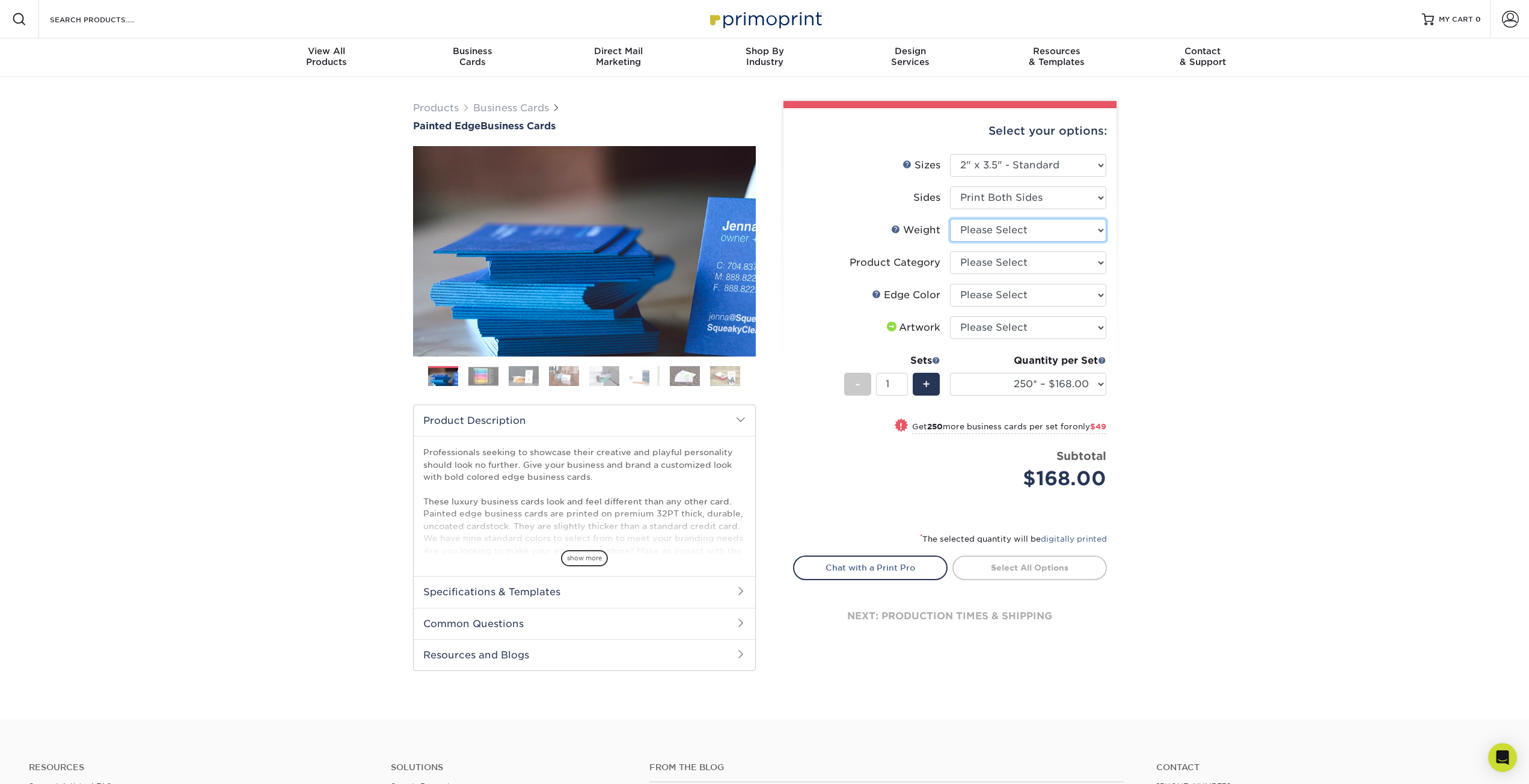
click at [1039, 234] on select "Please Select 32PTUC" at bounding box center [1027, 230] width 156 height 23
select select "32PTUC"
click at [950, 219] on select "Please Select 32PTUC" at bounding box center [1027, 230] width 156 height 23
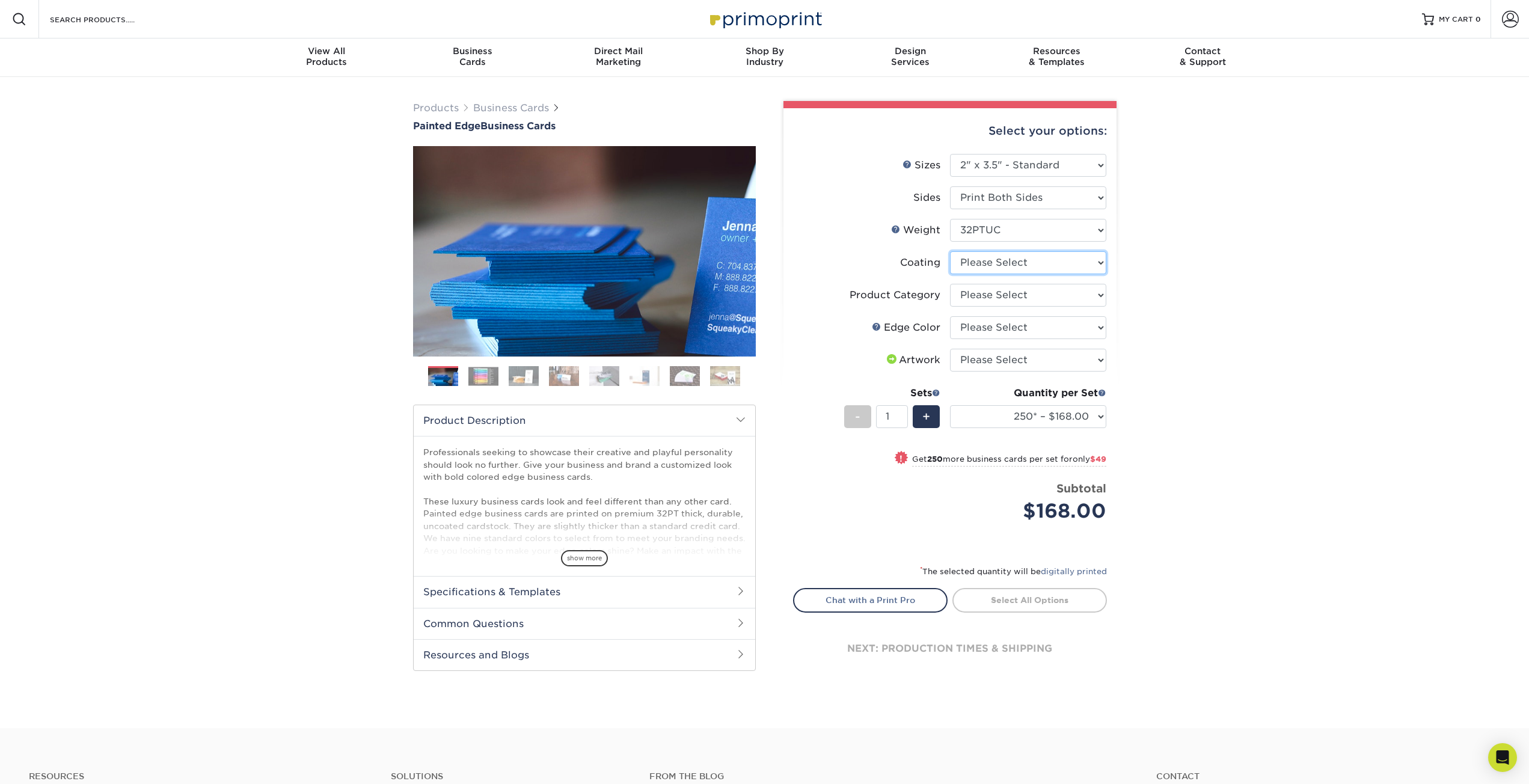
click at [1026, 272] on select at bounding box center [1027, 263] width 156 height 23
select select "3e7618de-abca-4bda-9f97-8b9129e913d8"
click at [950, 252] on select at bounding box center [1027, 263] width 156 height 23
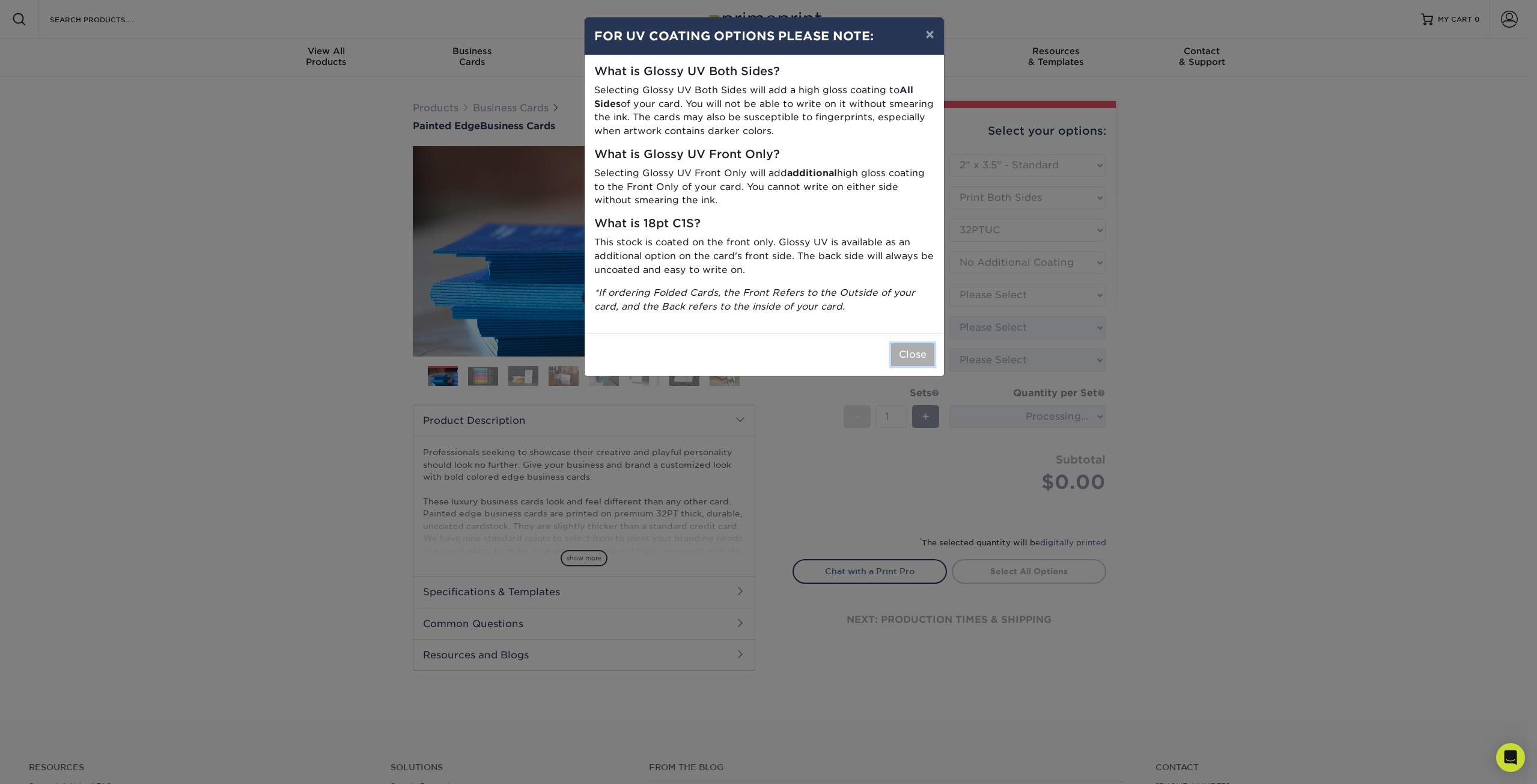
click at [927, 361] on button "Close" at bounding box center [912, 354] width 43 height 23
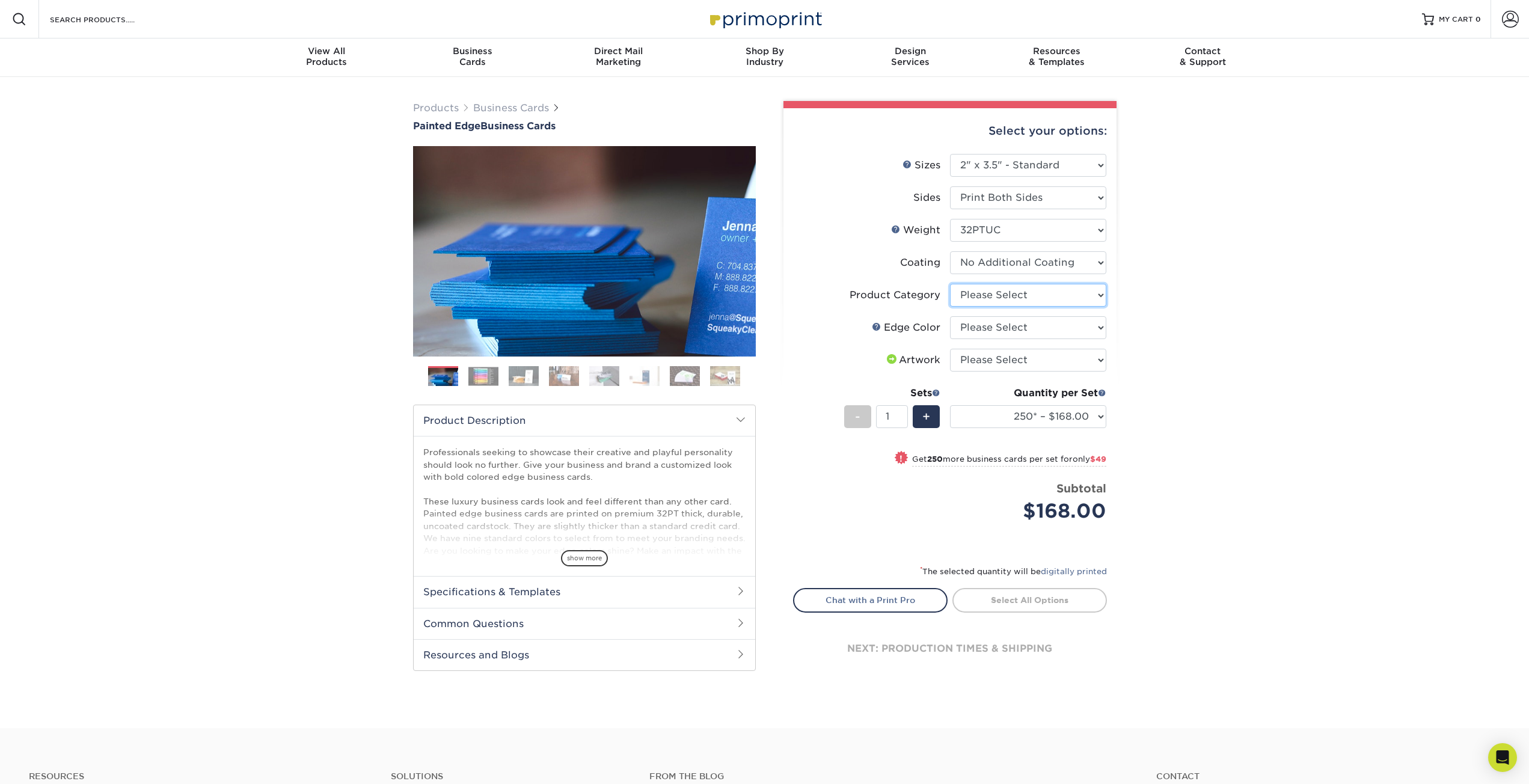
click at [1029, 297] on select "Please Select Business Cards" at bounding box center [1027, 295] width 156 height 23
select select "3b5148f1-0588-4f88-a218-97bcfdce65c1"
click at [950, 283] on select "Please Select Business Cards" at bounding box center [1027, 295] width 156 height 23
click at [1020, 325] on select "Please Select Charcoal Black Brown Blue Pearlescent Blue Pearlescent Gold Pearl…" at bounding box center [1027, 327] width 156 height 23
select select "34794e23-ba15-445e-813c-341542a5462f"
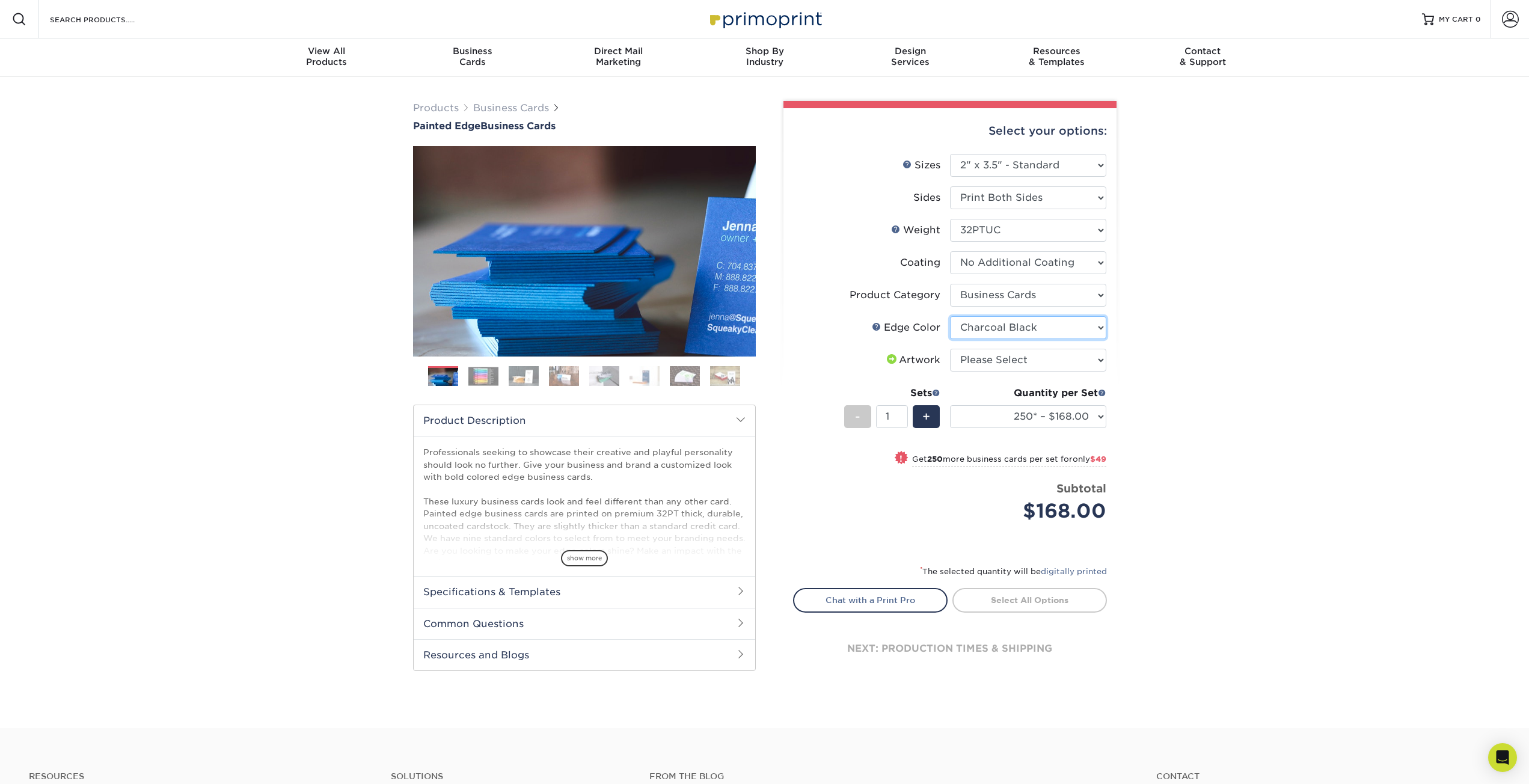
click at [950, 316] on select "Please Select Charcoal Black Brown Blue Pearlescent Blue Pearlescent Gold Pearl…" at bounding box center [1027, 327] width 156 height 23
click at [1021, 353] on select "Please Select I will upload files I need a design - $100" at bounding box center [1027, 360] width 156 height 23
select select "upload"
click at [950, 349] on select "Please Select I will upload files I need a design - $100" at bounding box center [1027, 360] width 156 height 23
click at [1035, 408] on select "250* – $168.00 500* – $217.00 1000* – $339.00" at bounding box center [1027, 416] width 156 height 23
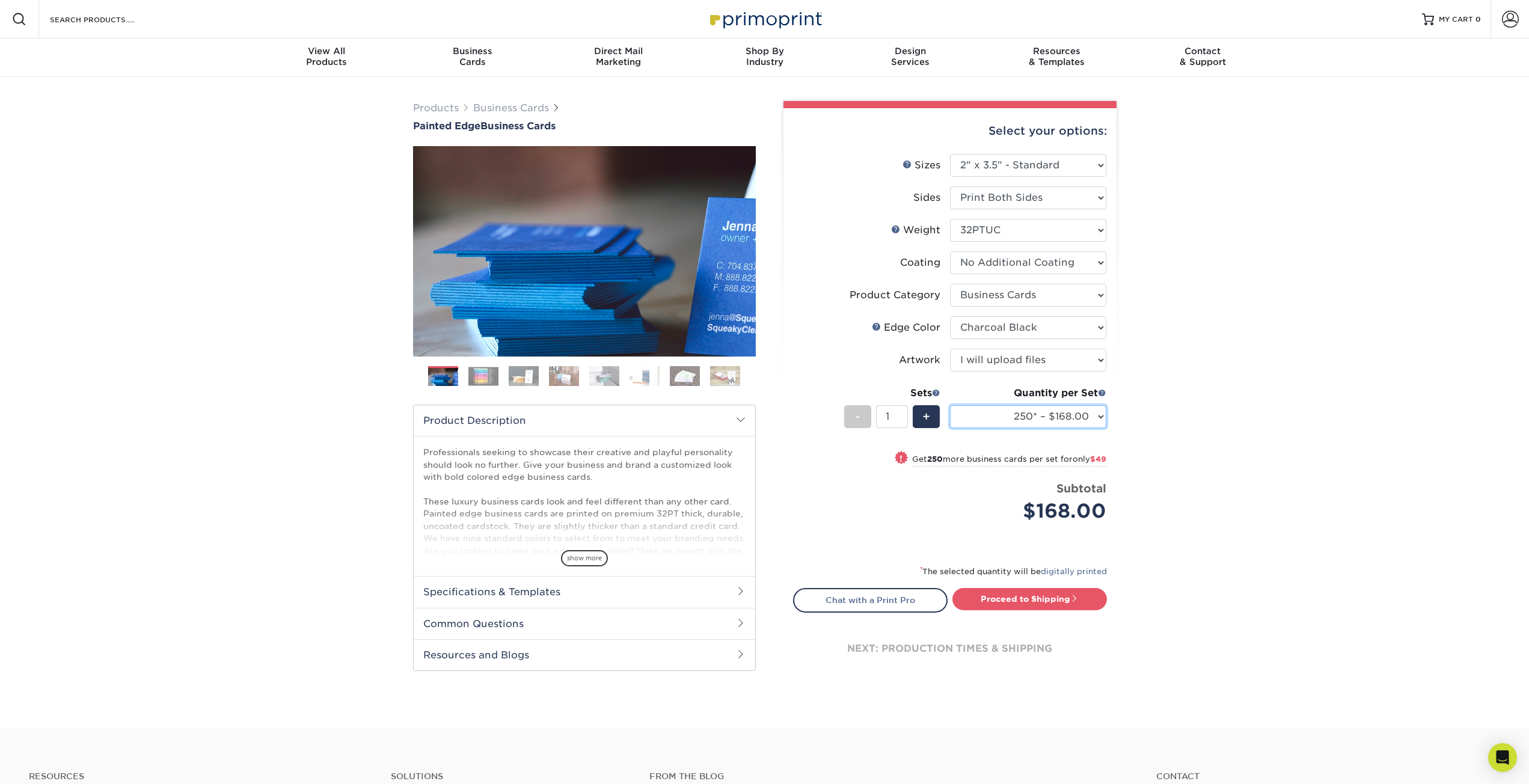
click at [950, 405] on select "250* – $168.00 500* – $217.00 1000* – $339.00" at bounding box center [1027, 416] width 156 height 23
click at [1040, 597] on link "Proceed to Shipping" at bounding box center [1029, 598] width 154 height 22
type input "Set 1"
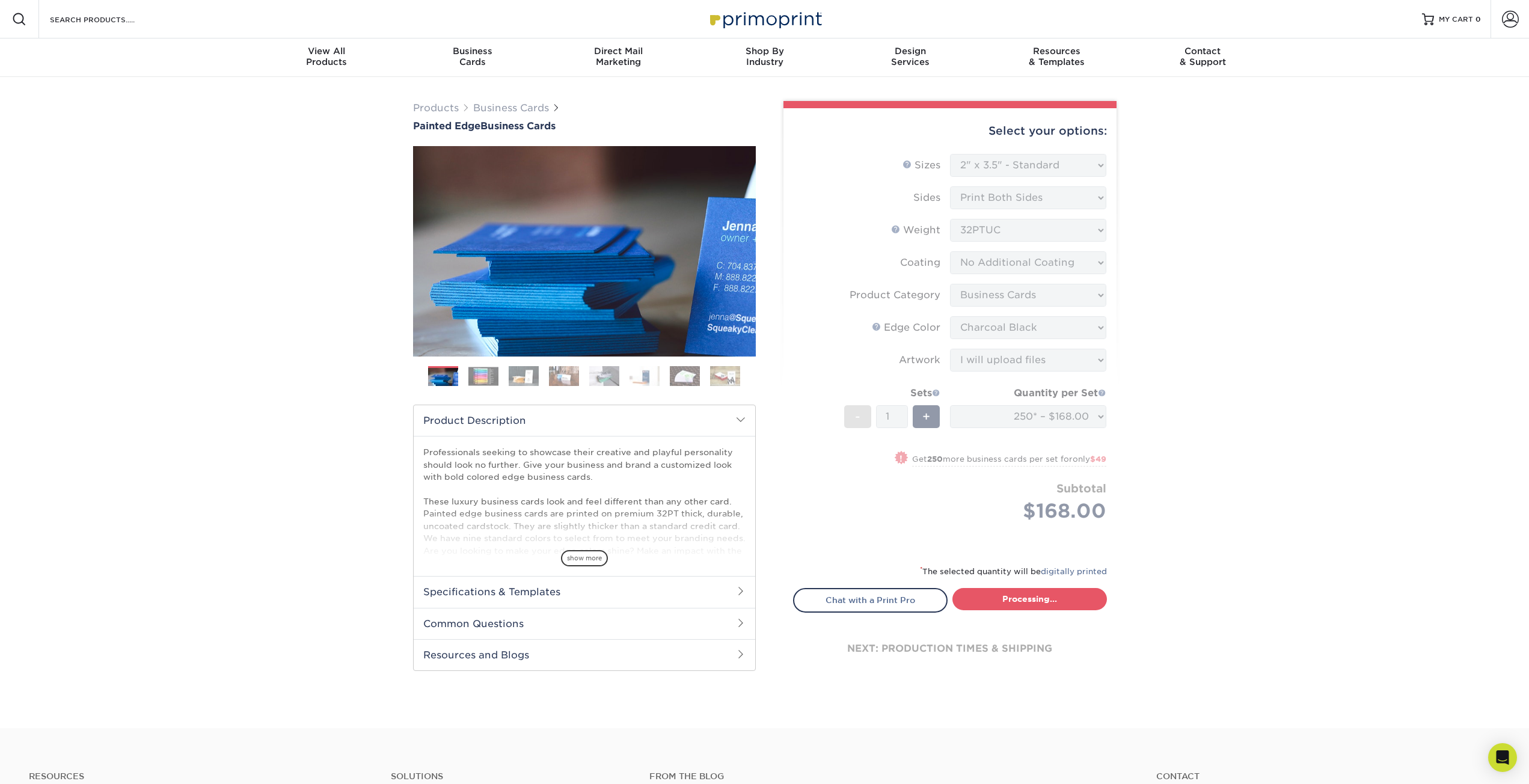
select select "b1d50ed3-fc81-464d-a1d8-d1915fbce704"
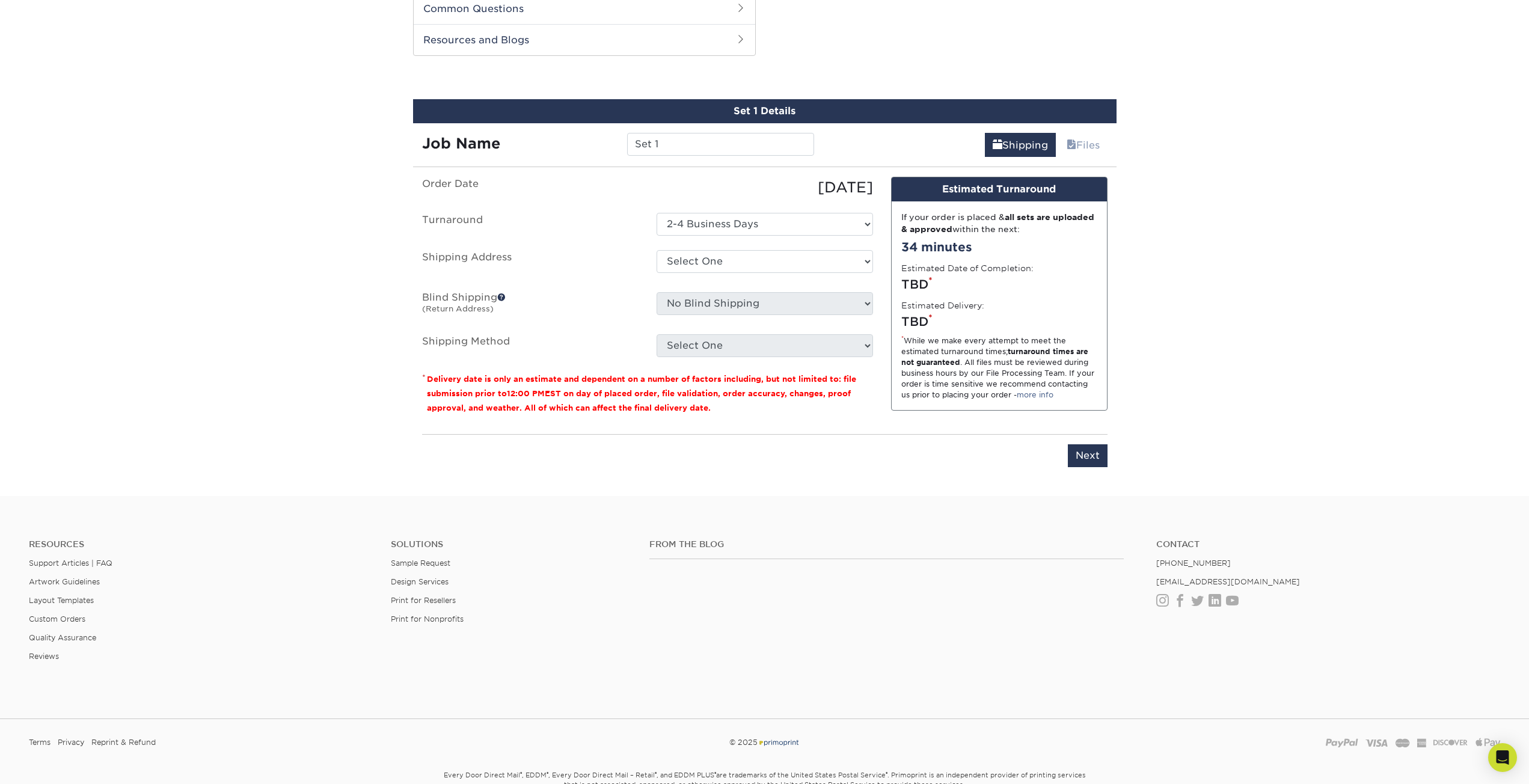
scroll to position [621, 0]
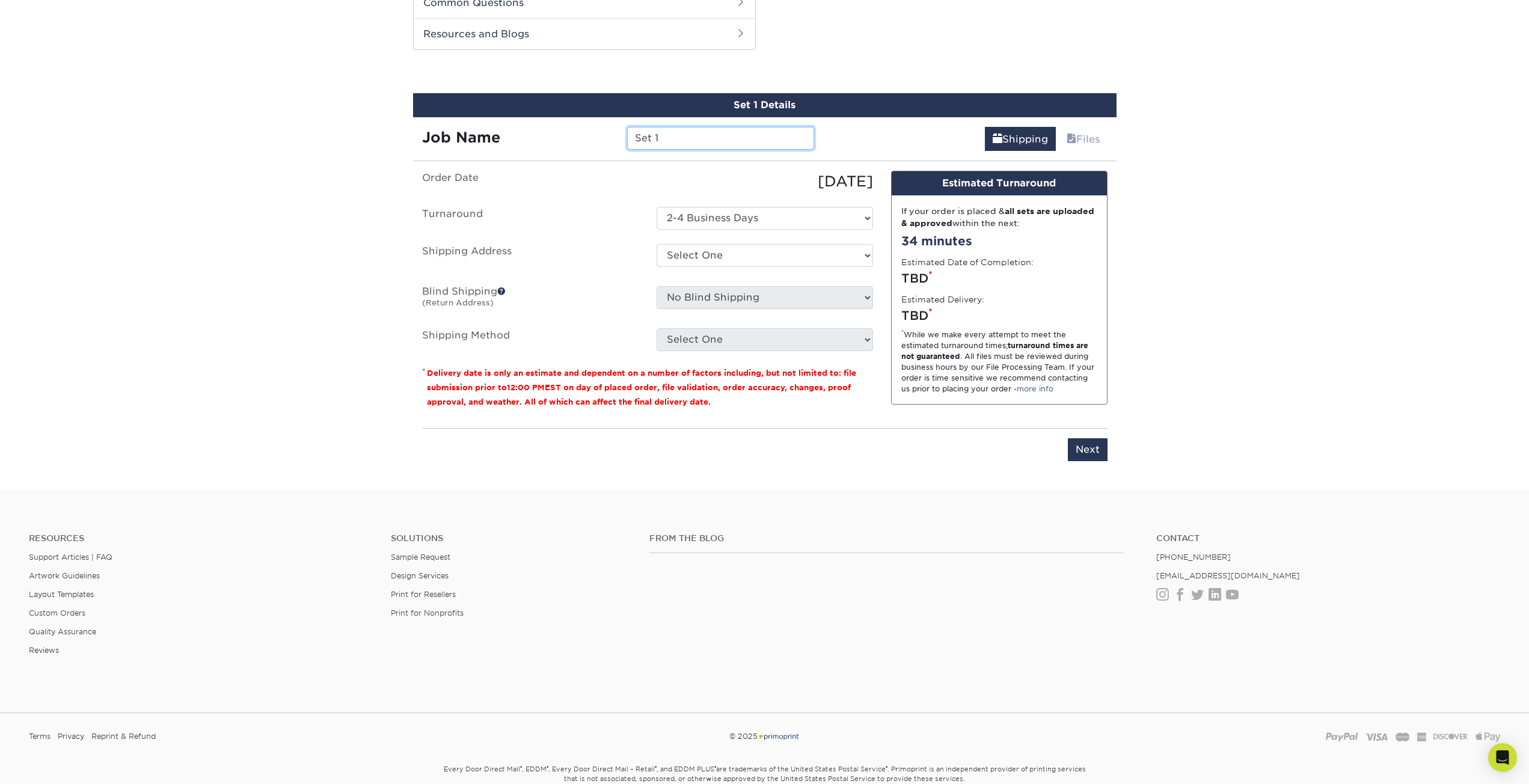
click at [692, 136] on input "Set 1" at bounding box center [721, 138] width 187 height 23
drag, startPoint x: 690, startPoint y: 138, endPoint x: 488, endPoint y: 146, distance: 202.2
click at [488, 146] on div "Job Name Set 1" at bounding box center [618, 138] width 410 height 23
type input "TradeMas - John Lapertosa"
click at [706, 264] on select "Select One + Add New Address - Login" at bounding box center [764, 255] width 216 height 23
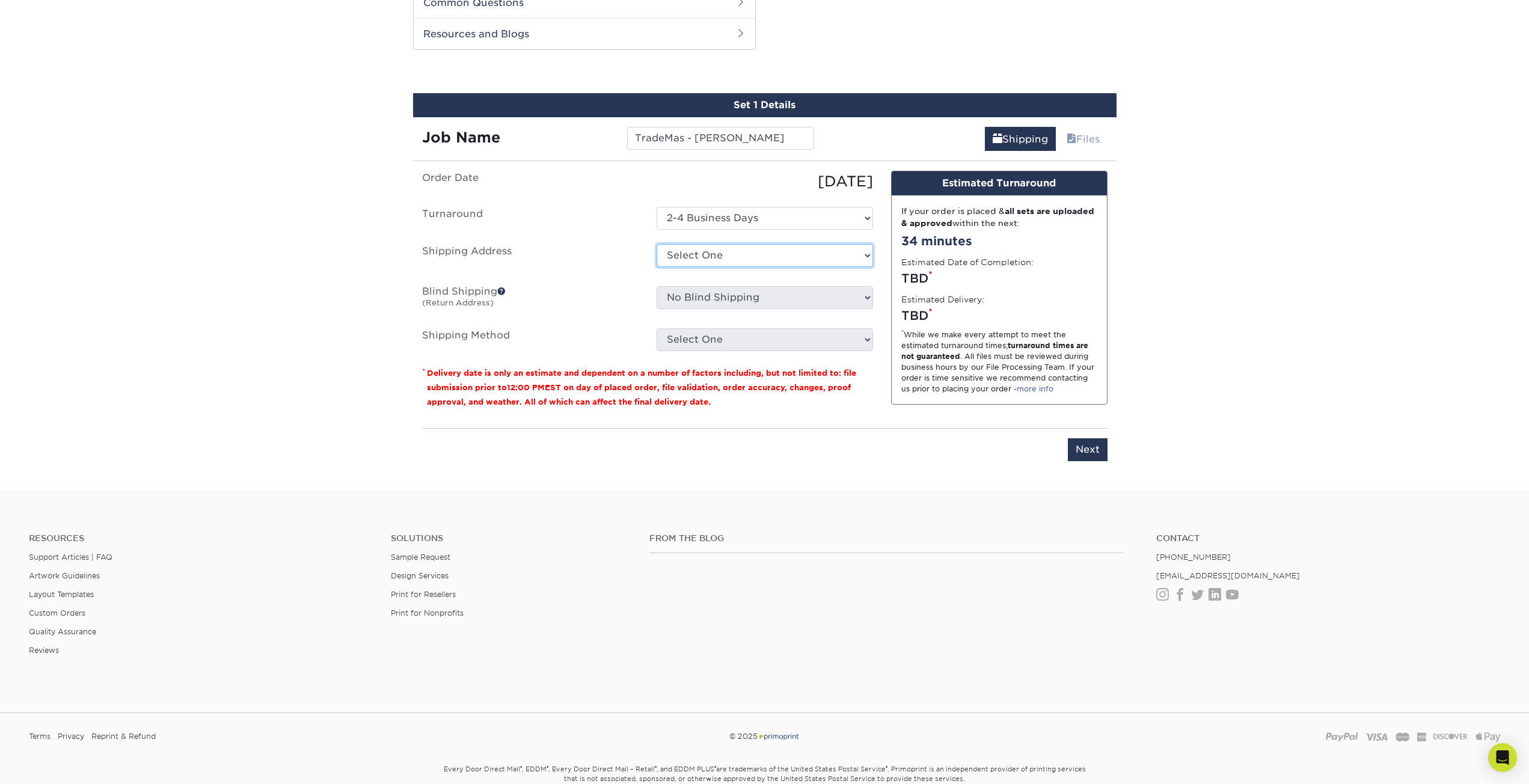
select select "newaddress"
click at [657, 244] on select "Select One + Add New Address - Login" at bounding box center [764, 255] width 216 height 23
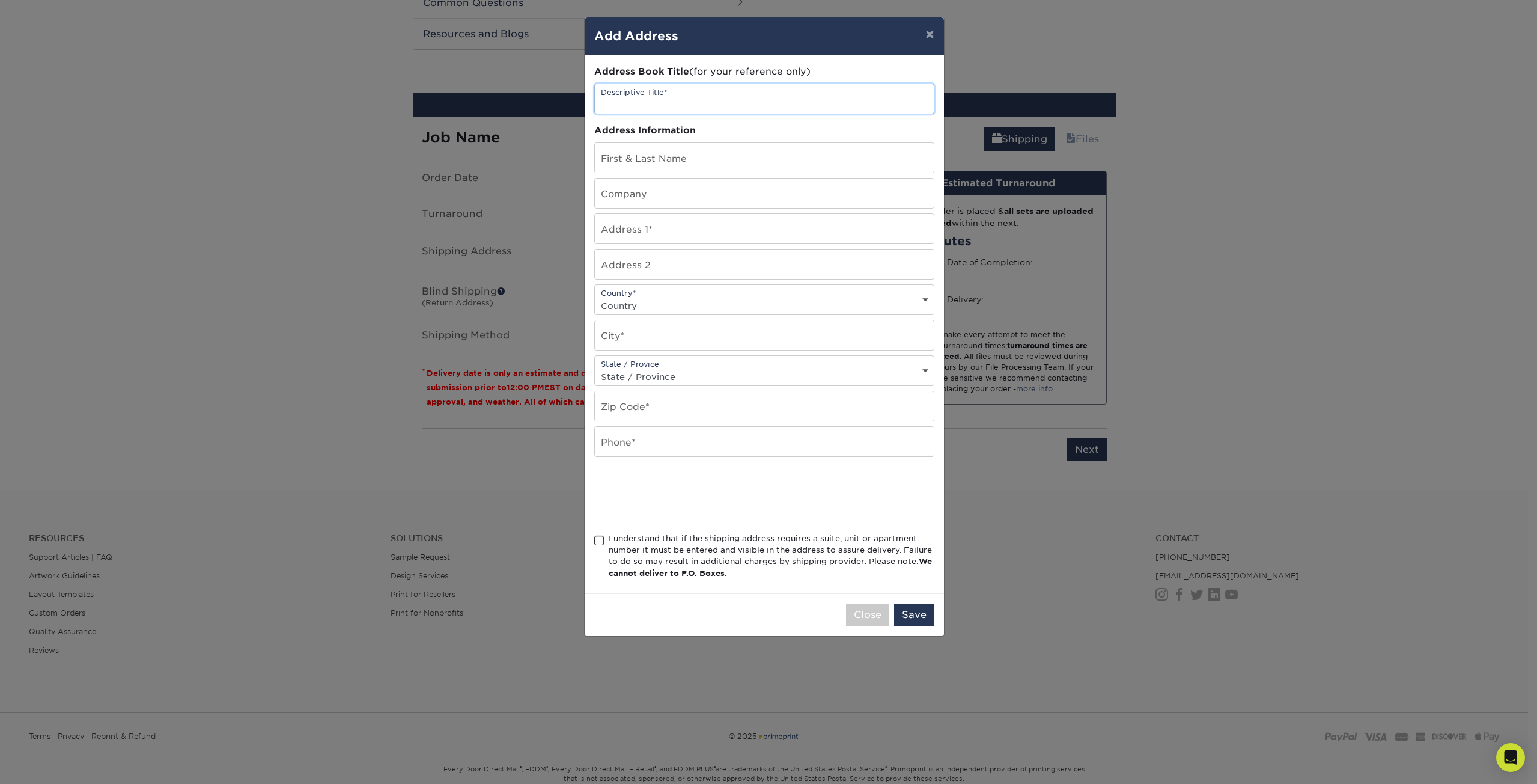
click at [712, 96] on input "text" at bounding box center [764, 99] width 339 height 29
click at [679, 112] on input "text" at bounding box center [764, 99] width 339 height 29
type input "TradeMas NY"
type input "Mitchell Murgittroyd"
type input "TradeMas"
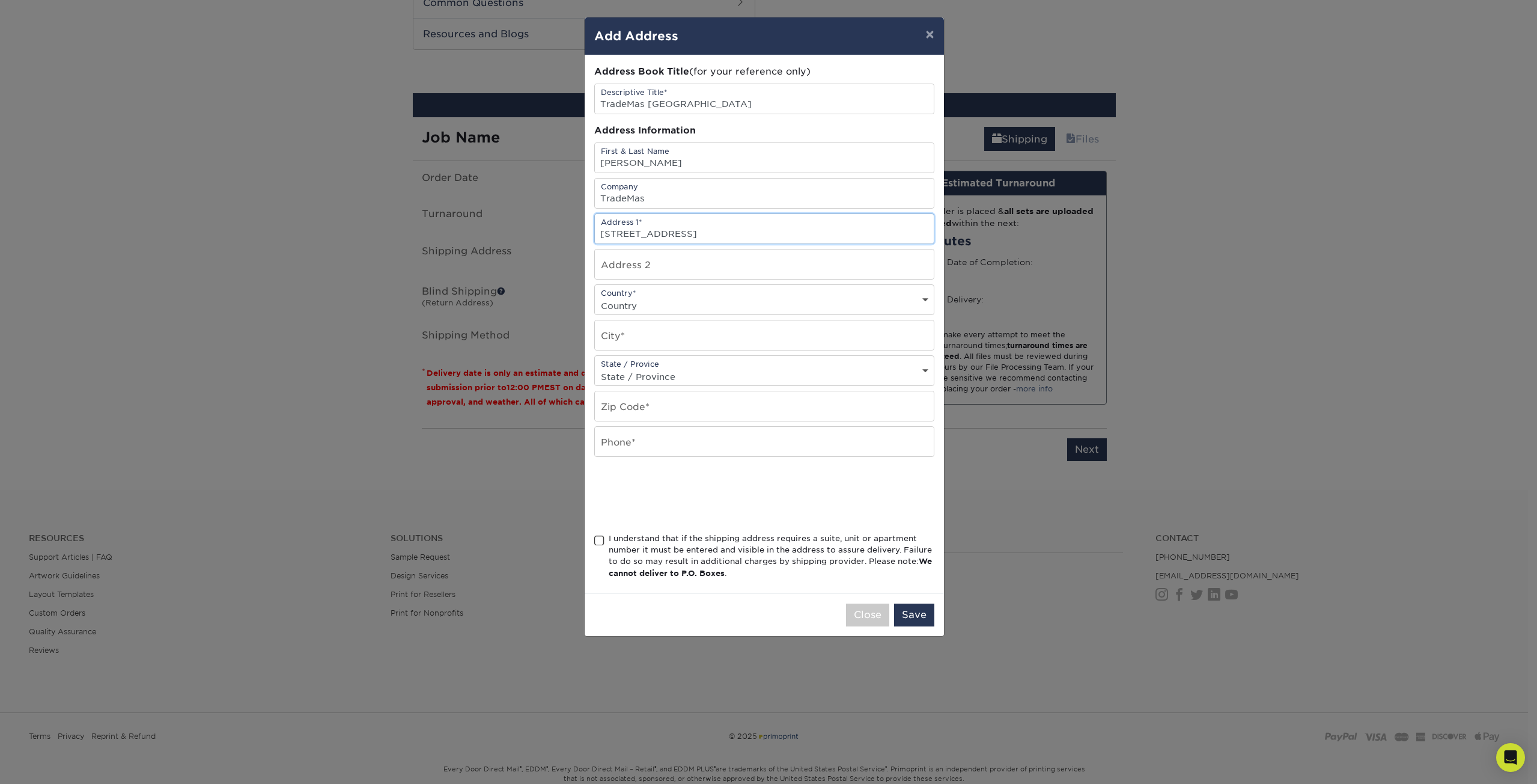
type input "11 Wall Street"
type input "NYSE Trading Floor"
click at [693, 310] on select "Country United States Canada ----------------------------- Afghanistan Albania …" at bounding box center [764, 306] width 339 height 17
select select "US"
click at [595, 297] on select "Country United States Canada ----------------------------- Afghanistan Albania …" at bounding box center [764, 306] width 339 height 17
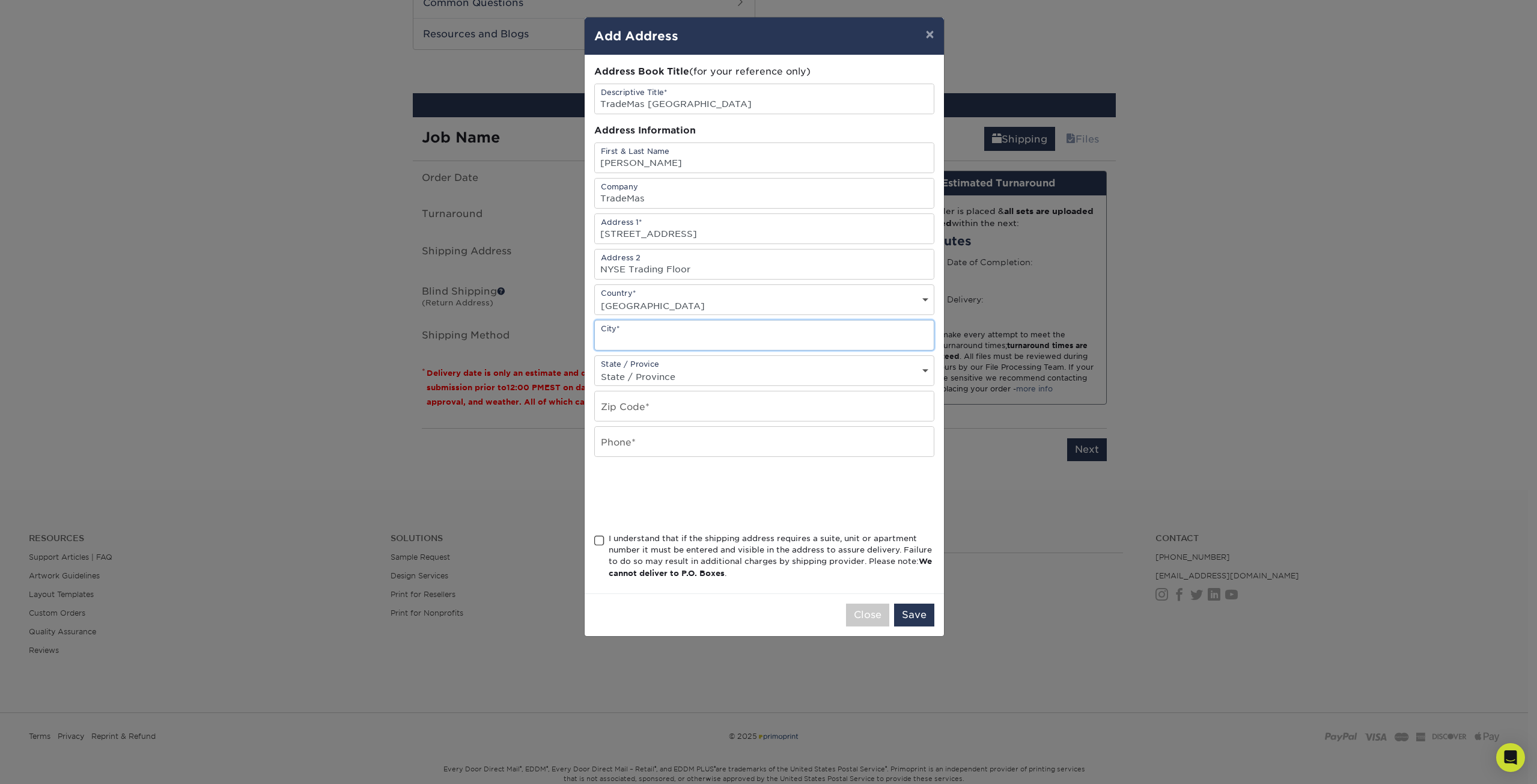
click at [675, 338] on input "text" at bounding box center [764, 335] width 339 height 29
type input "New York"
click at [813, 367] on div "State / Provice State / Province Alabama Alaska Arizona Arkansas California Col…" at bounding box center [764, 370] width 340 height 31
click at [807, 376] on select "State / Province Alabama Alaska Arizona Arkansas California Colorado Connecticu…" at bounding box center [764, 376] width 339 height 17
select select "NY"
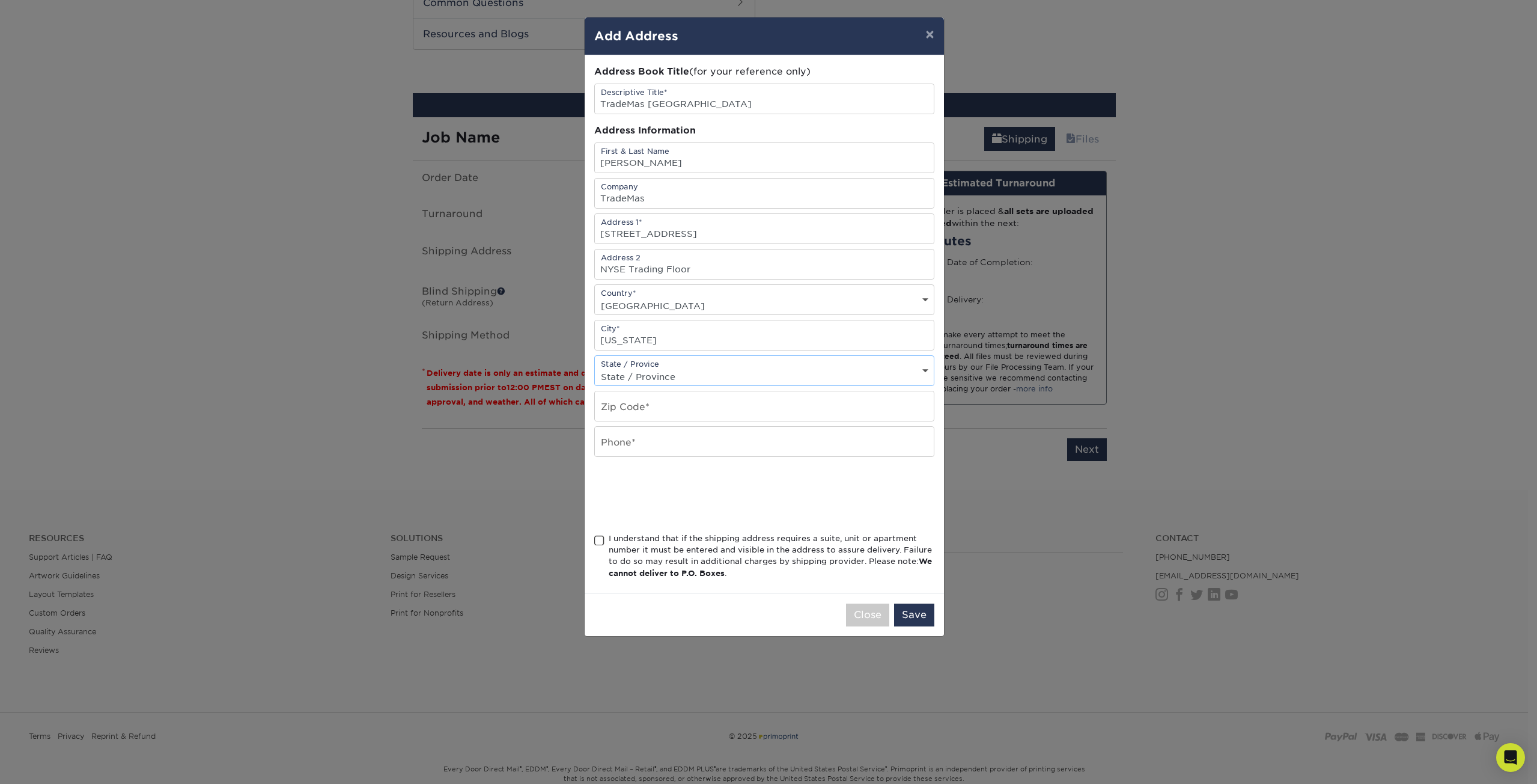
click at [595, 368] on select "State / Province Alabama Alaska Arizona Arkansas California Colorado Connecticu…" at bounding box center [764, 376] width 339 height 17
click at [683, 414] on input "text" at bounding box center [764, 406] width 339 height 29
type input "10005"
click at [827, 470] on div "Address Book Title (for your reference only) Descriptive Title* TradeMas NY Add…" at bounding box center [764, 324] width 340 height 519
click at [818, 446] on input "text" at bounding box center [764, 441] width 339 height 29
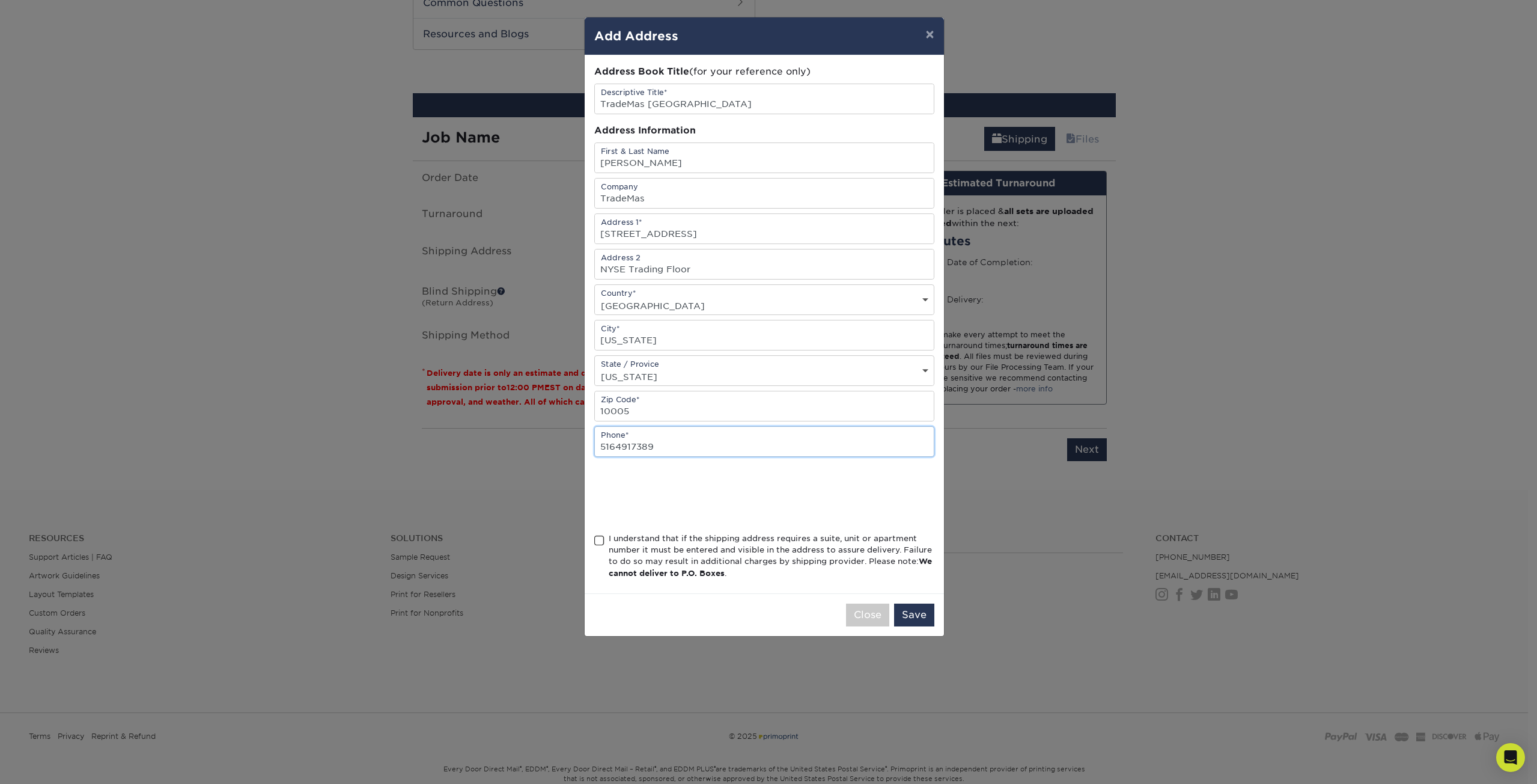
type input "5164917389"
click at [885, 480] on div at bounding box center [764, 495] width 340 height 47
click at [600, 546] on div "I understand that if the shipping address requires a suite, unit or apartment n…" at bounding box center [764, 558] width 340 height 52
click at [600, 544] on span at bounding box center [600, 540] width 10 height 11
click at [0, 0] on input "I understand that if the shipping address requires a suite, unit or apartment n…" at bounding box center [0, 0] width 0 height 0
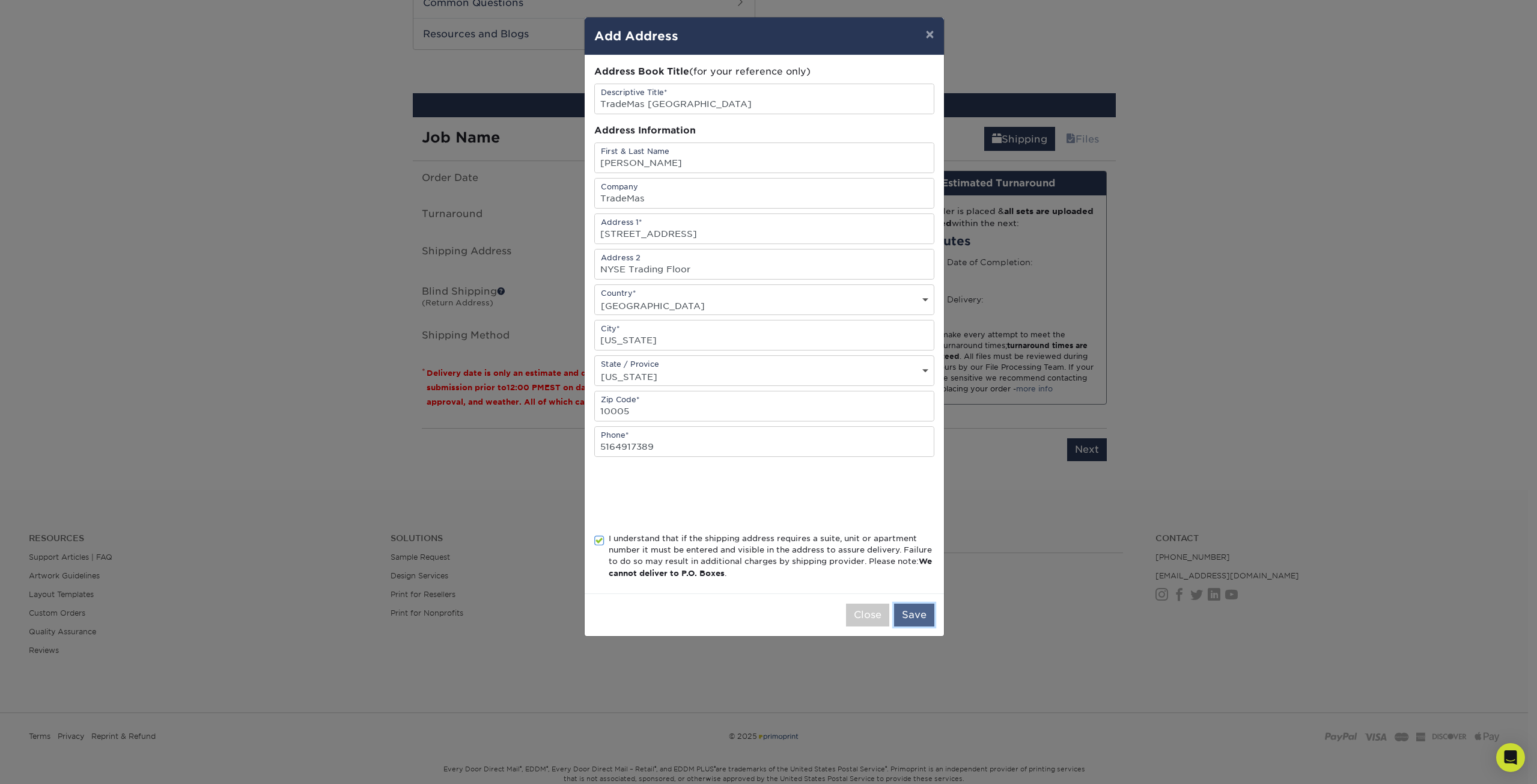
click at [929, 619] on button "Save" at bounding box center [914, 614] width 40 height 23
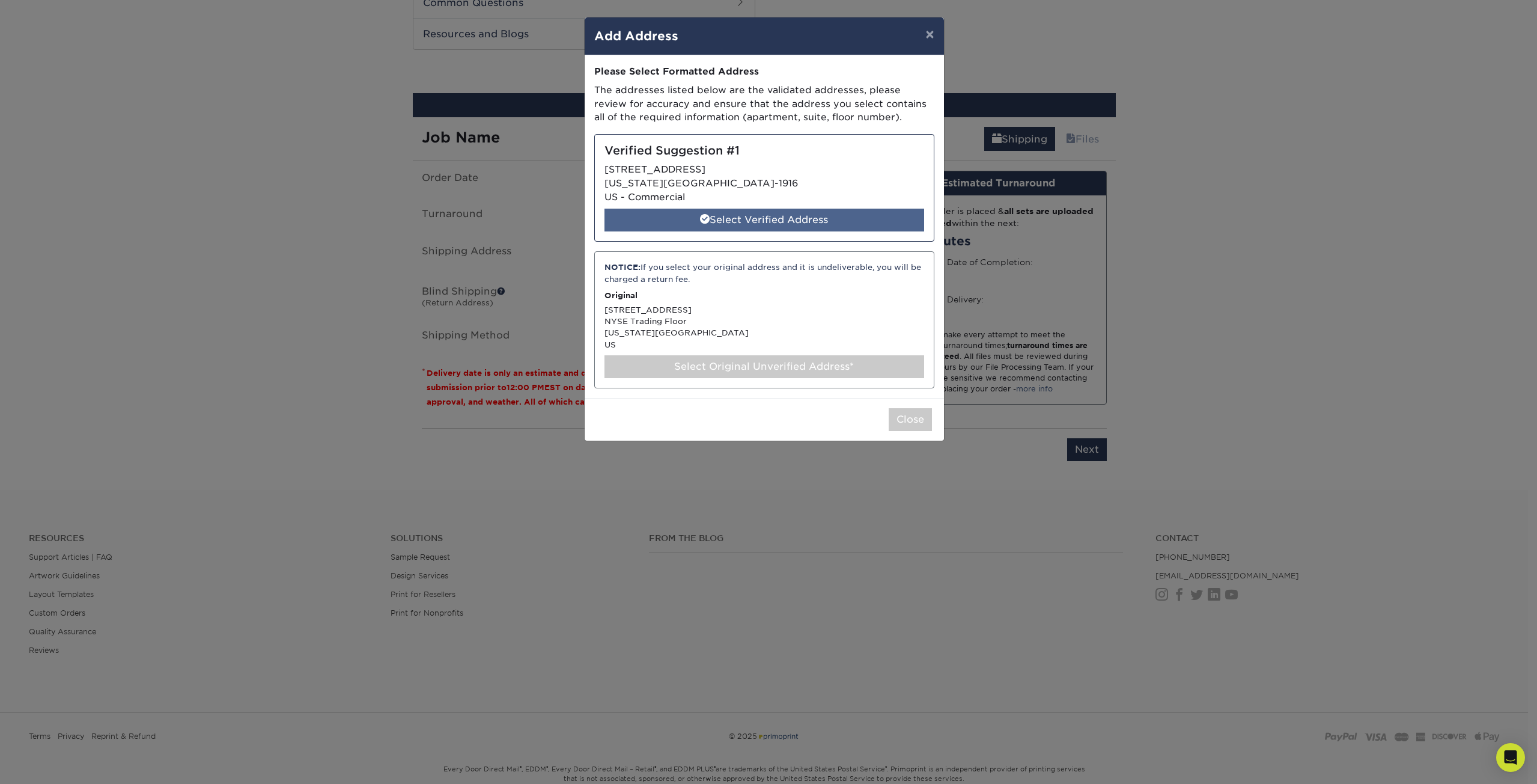
click at [766, 218] on div "Select Verified Address" at bounding box center [764, 220] width 320 height 23
select select "286389"
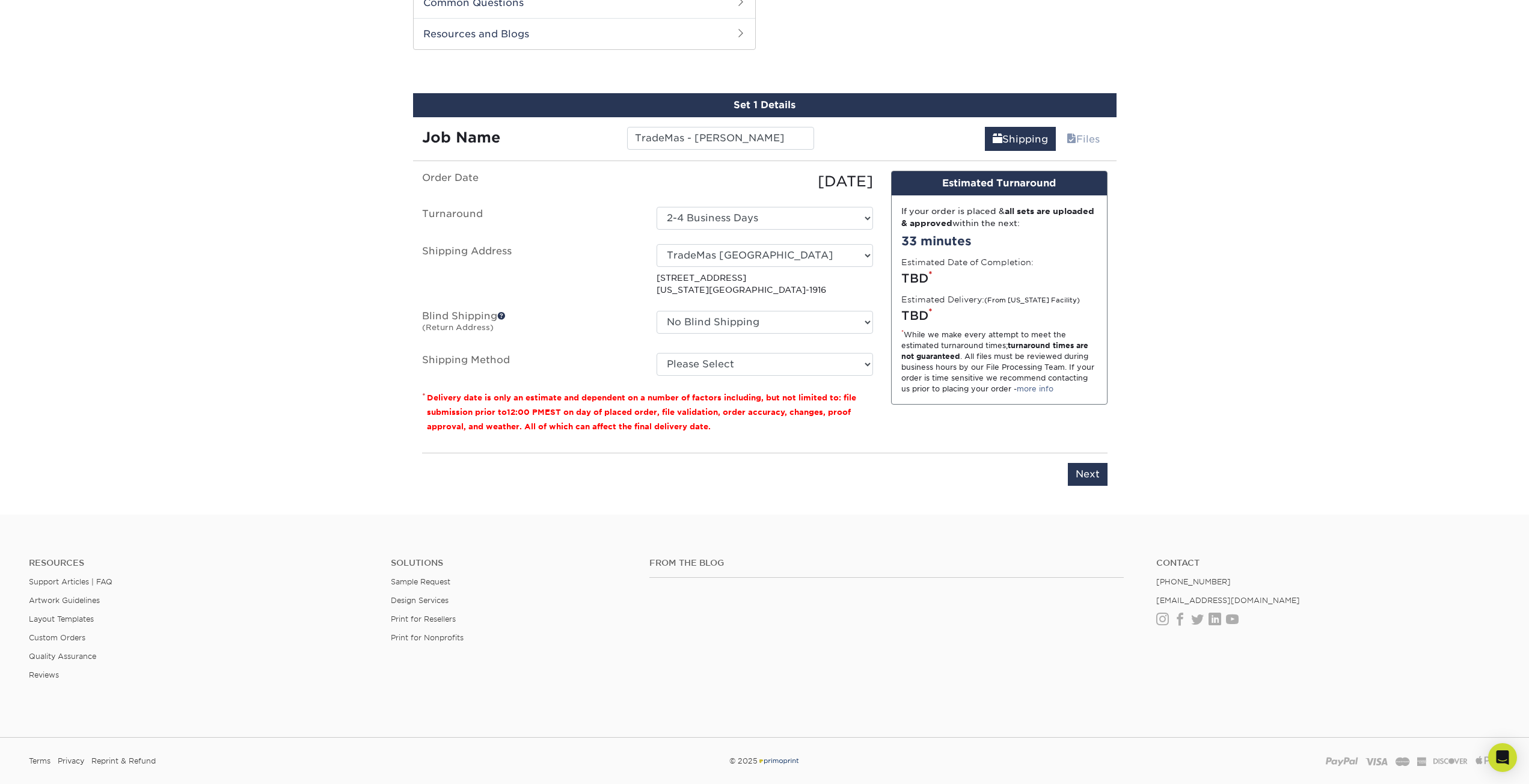
click at [781, 348] on ul "Order Date 09/26/2025 Turnaround Select One 2-4 Business Days Shipping Address …" at bounding box center [647, 273] width 451 height 205
click at [781, 358] on select "Please Select Ground Shipping (+$7.84) 3 Day Shipping Service (+$20.60) 2 Day A…" at bounding box center [764, 364] width 216 height 23
select select "03"
click at [657, 352] on select "Please Select Ground Shipping (+$7.84) 3 Day Shipping Service (+$20.60) 2 Day A…" at bounding box center [764, 364] width 216 height 23
click at [1089, 471] on input "Next" at bounding box center [1088, 474] width 40 height 23
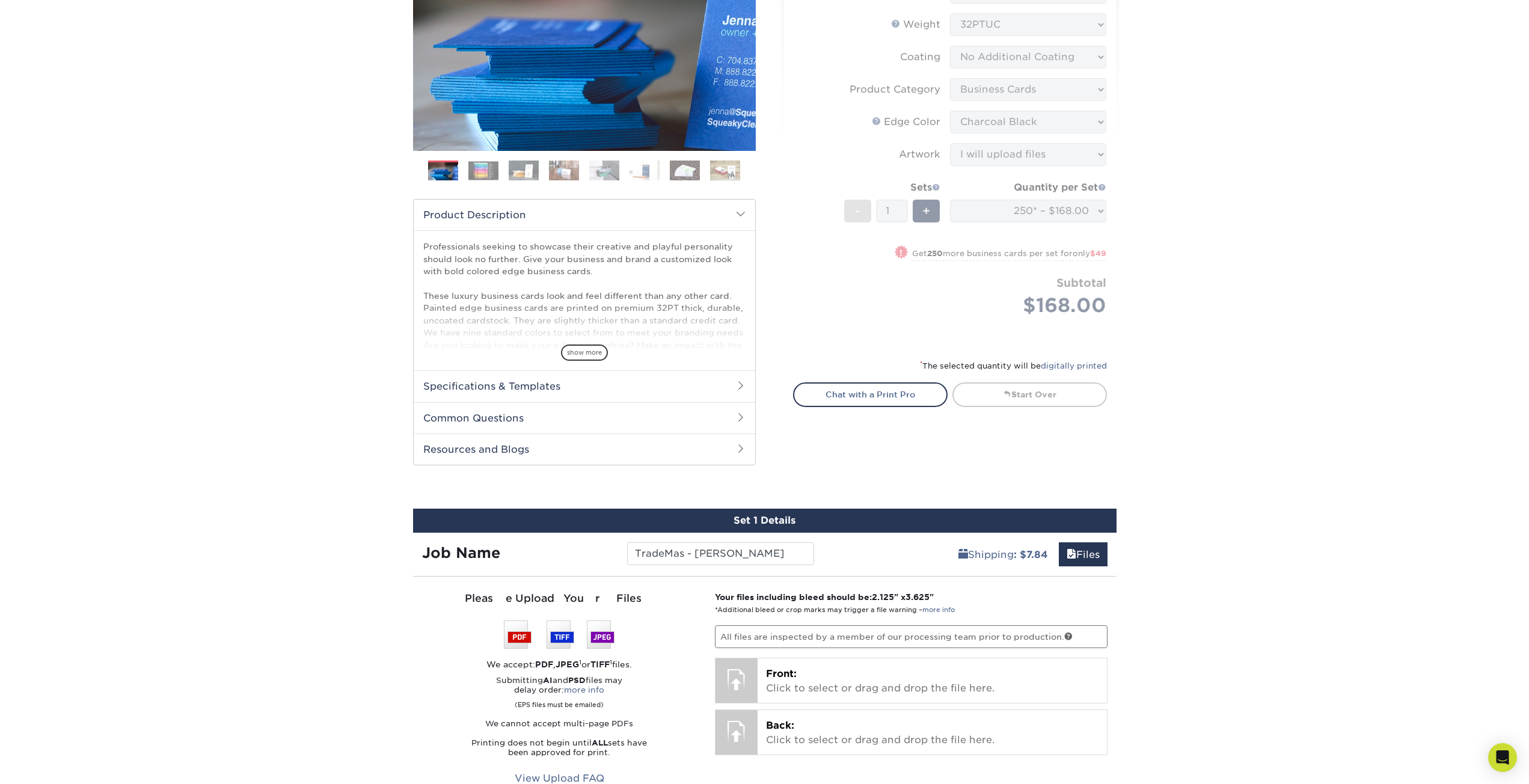
scroll to position [0, 0]
